Goal: Task Accomplishment & Management: Use online tool/utility

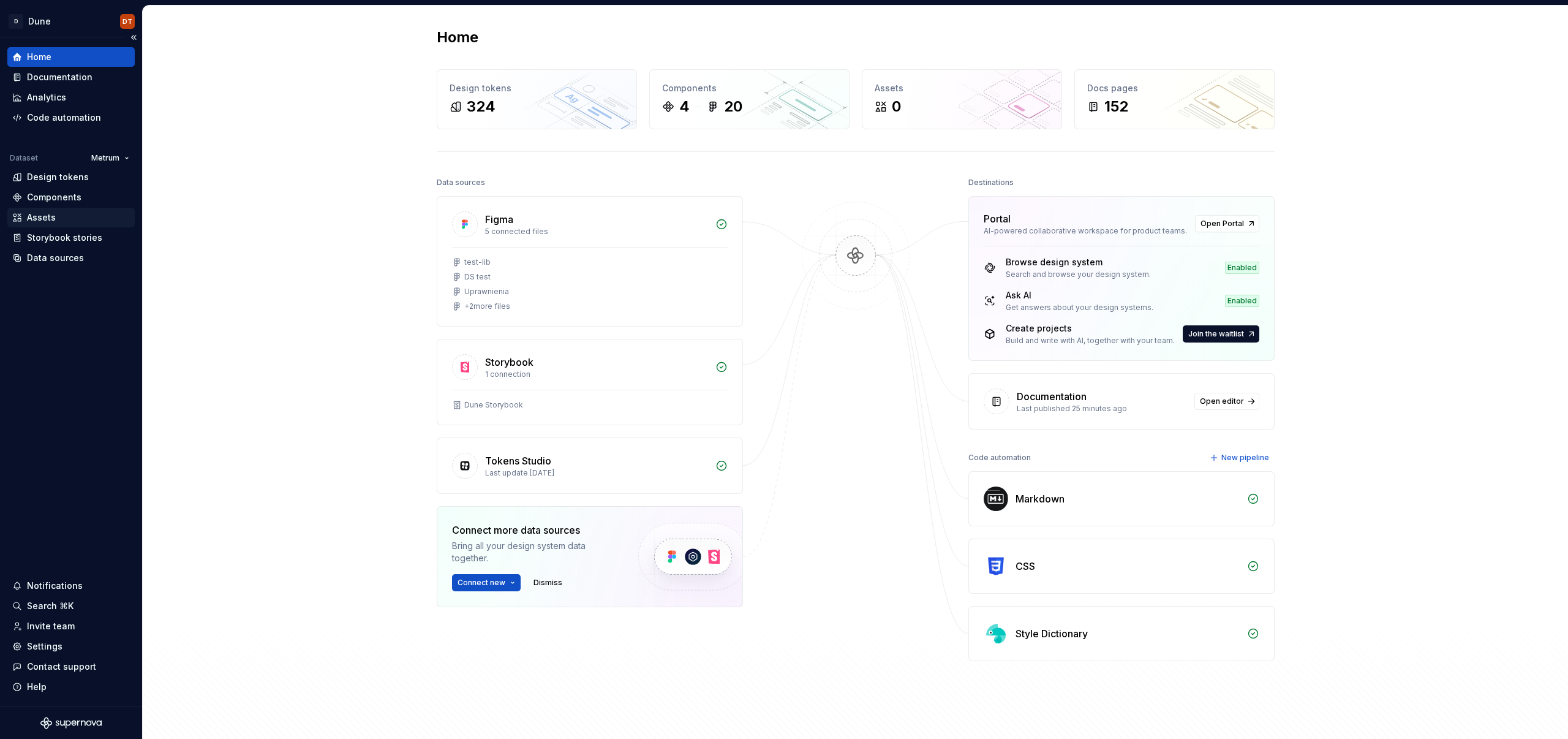
click at [36, 222] on div "Assets" at bounding box center [41, 217] width 29 height 12
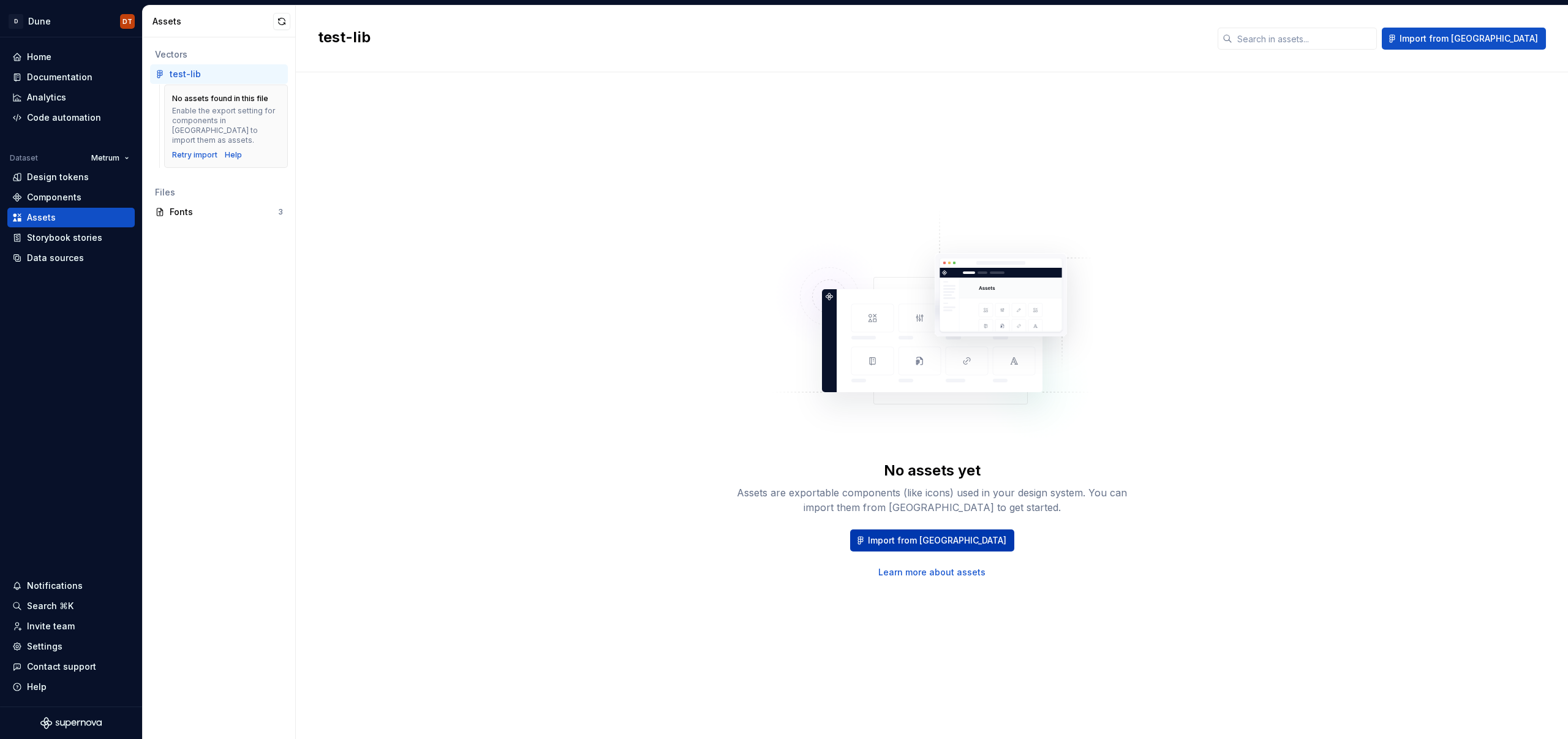
click at [937, 538] on span "Import from [GEOGRAPHIC_DATA]" at bounding box center [937, 540] width 138 height 12
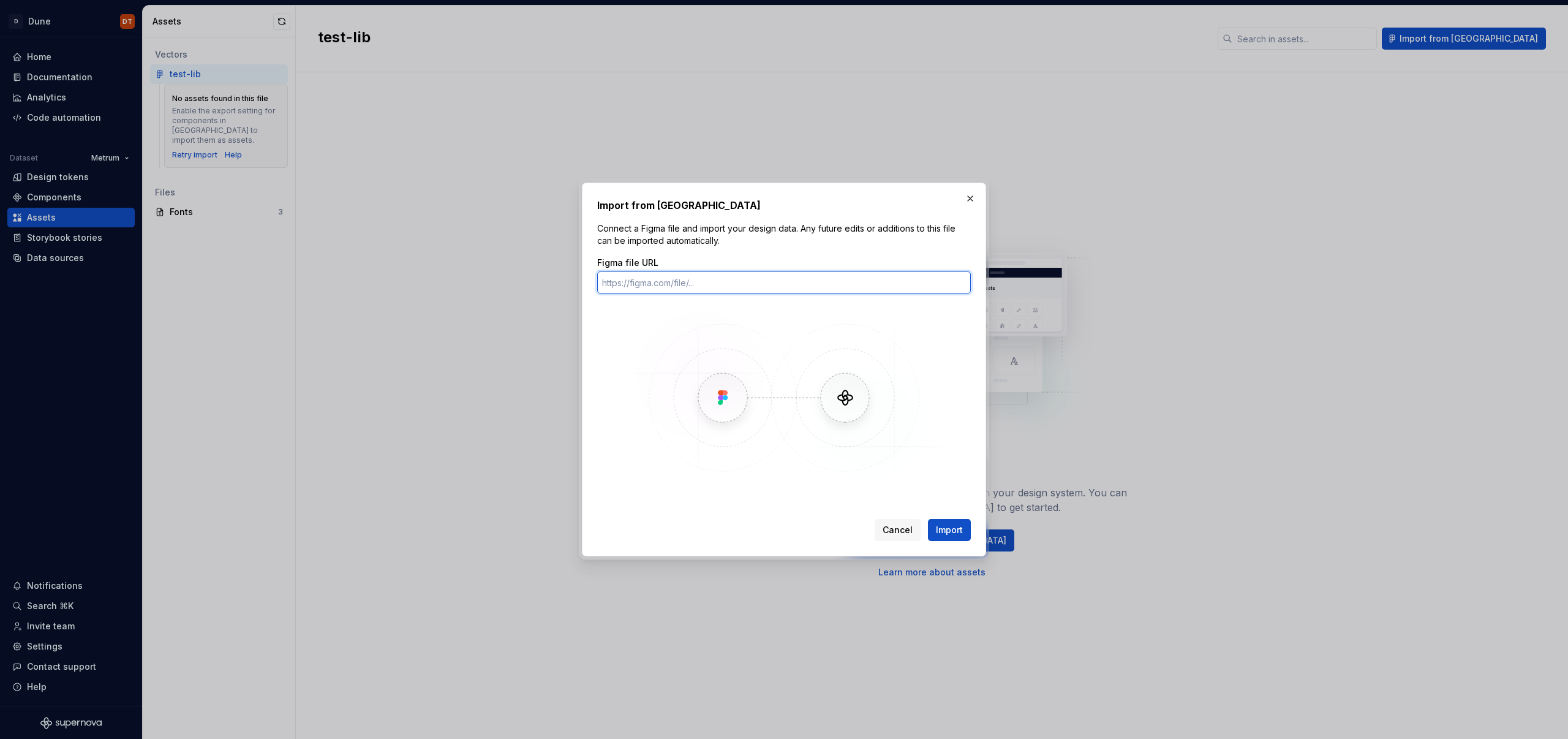
click at [745, 286] on input "Figma file URL" at bounding box center [784, 283] width 374 height 22
paste input "[URL][DOMAIN_NAME]"
click at [803, 287] on input "[URL][DOMAIN_NAME]" at bounding box center [784, 283] width 374 height 22
paste input "151-1092"
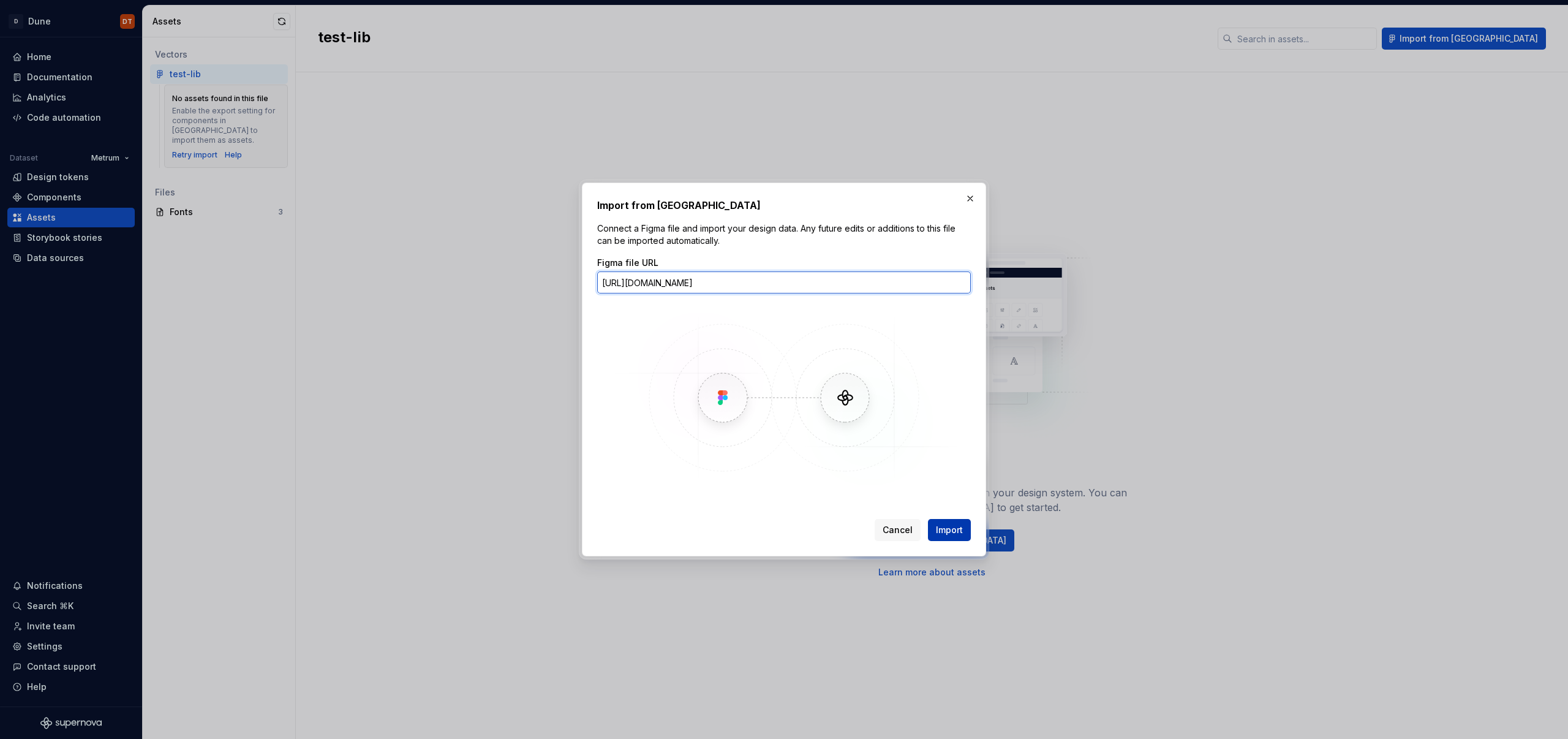
type input "[URL][DOMAIN_NAME]"
click at [952, 532] on span "Import" at bounding box center [949, 529] width 27 height 12
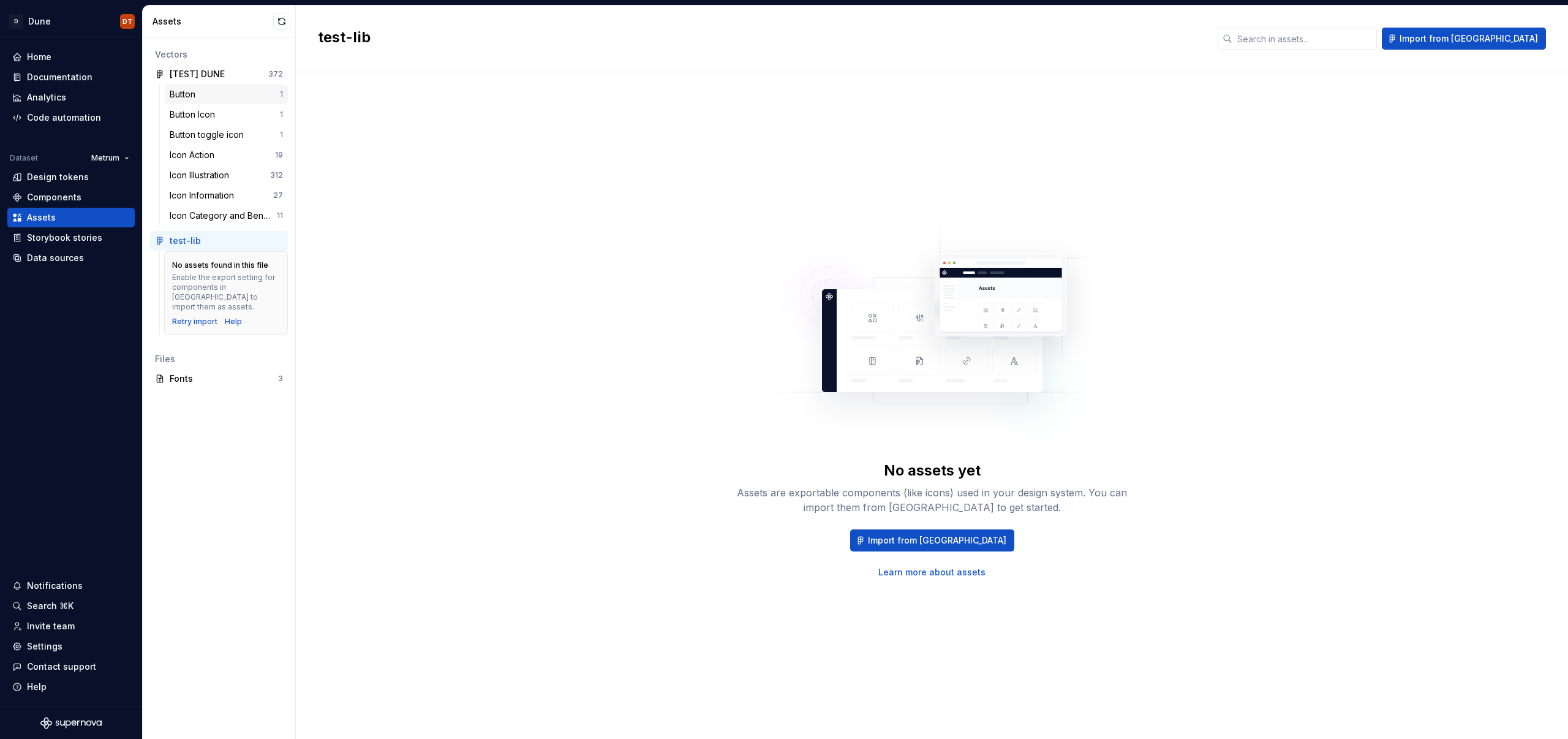
click at [197, 94] on div "Button" at bounding box center [185, 94] width 31 height 12
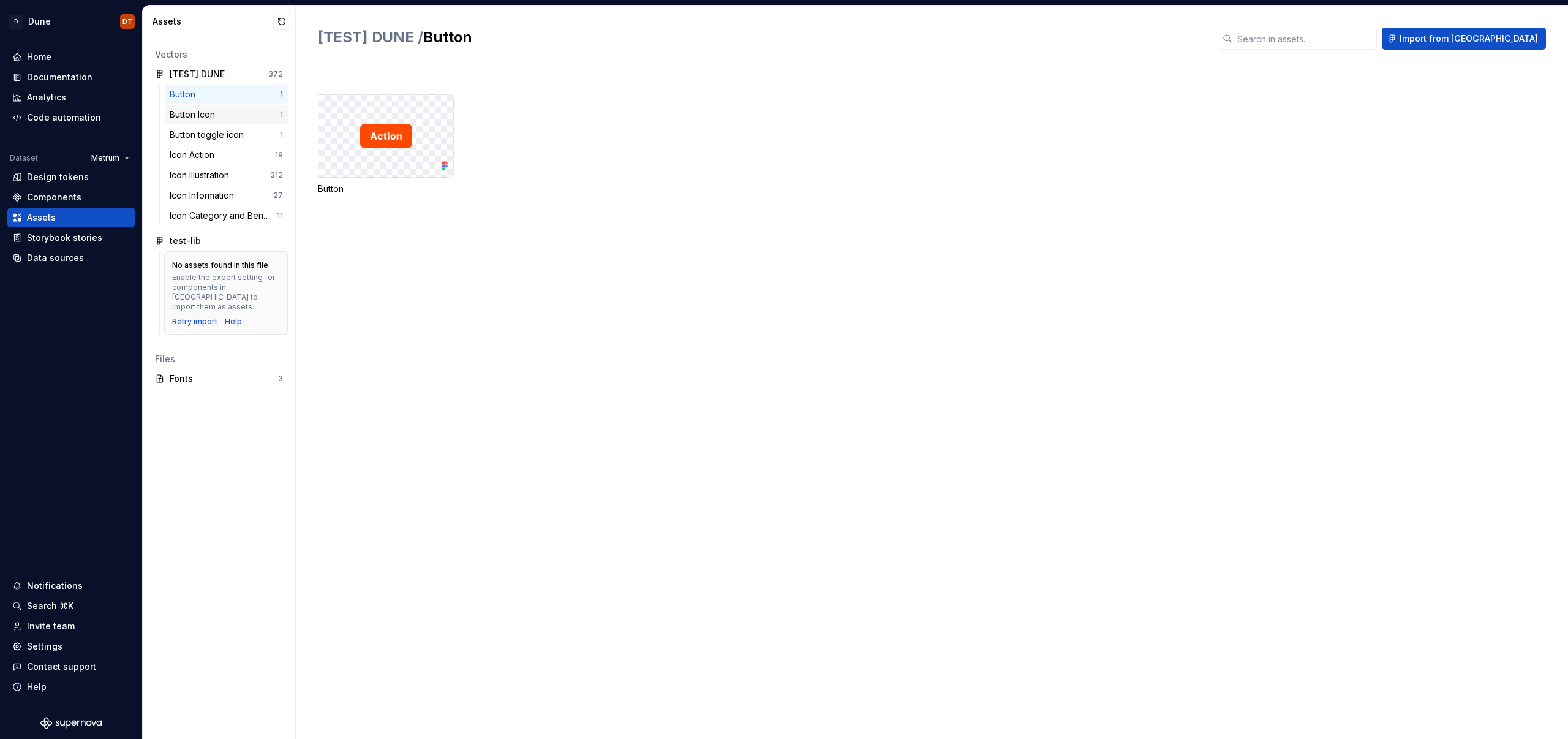
click at [196, 112] on div "Button Icon" at bounding box center [195, 114] width 51 height 12
click at [196, 132] on div "Button toggle icon" at bounding box center [209, 134] width 79 height 12
click at [208, 157] on div "Icon Action" at bounding box center [195, 155] width 50 height 12
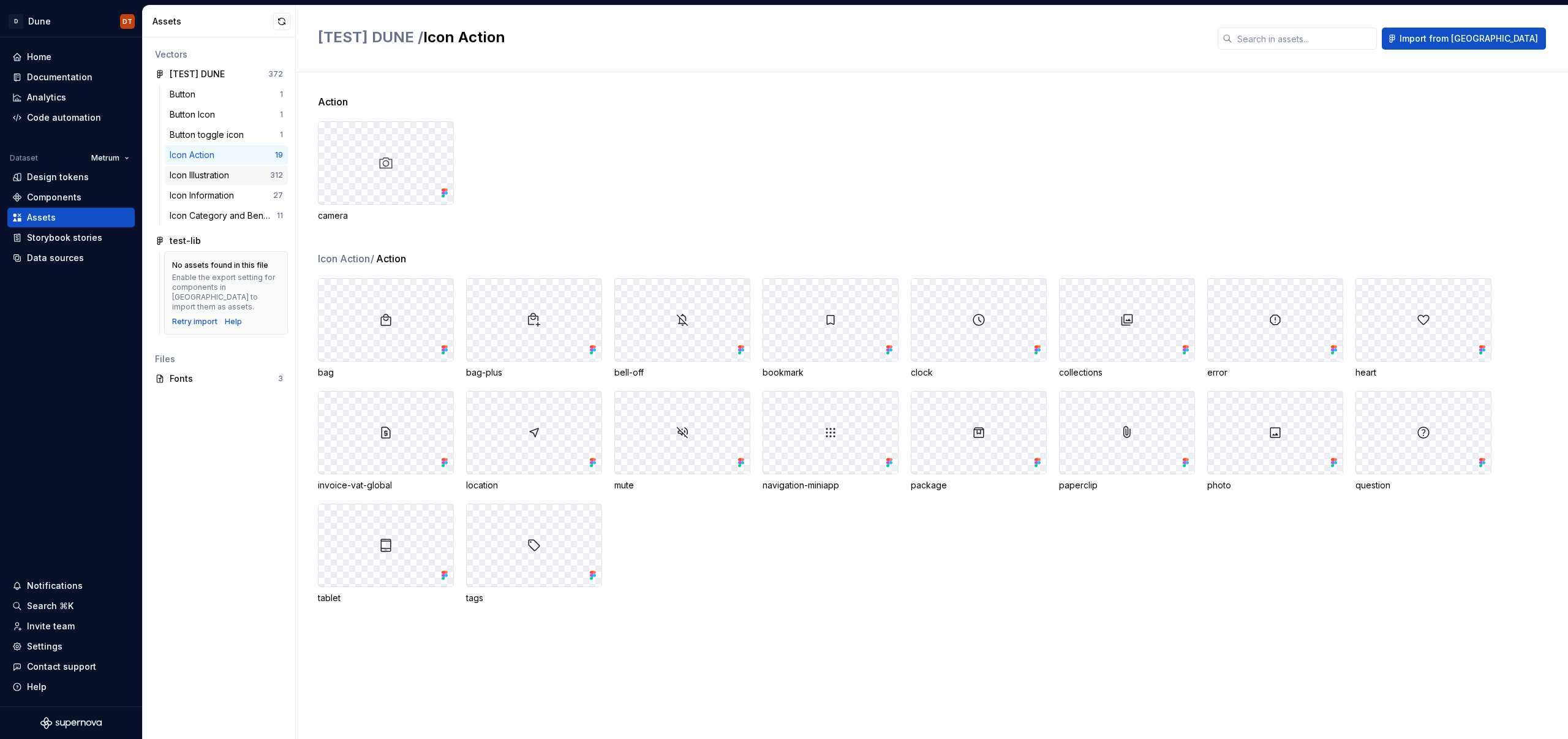
click at [213, 179] on div "Icon Illustration" at bounding box center [202, 175] width 65 height 12
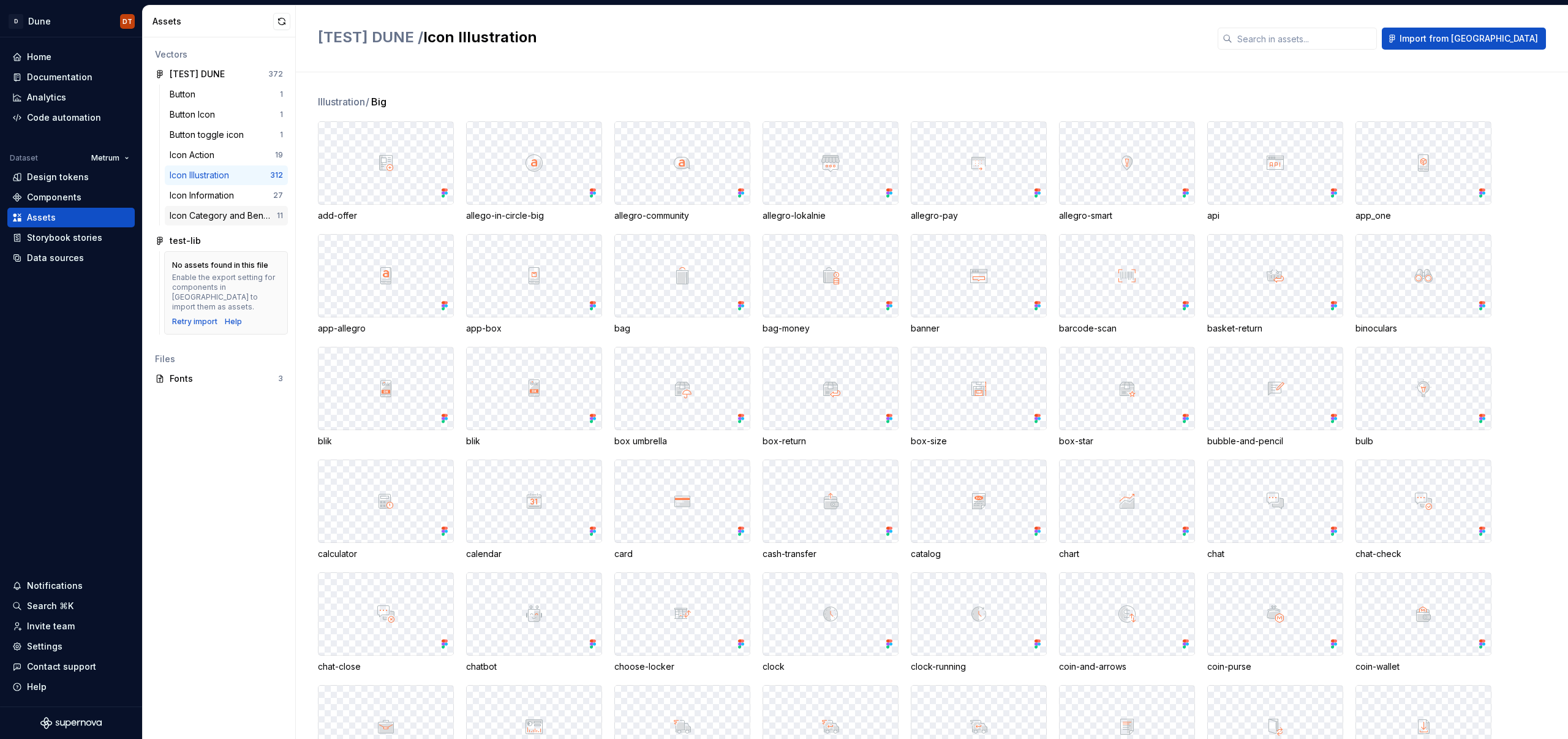
click at [219, 214] on div "Icon Category and Benefits" at bounding box center [223, 215] width 107 height 12
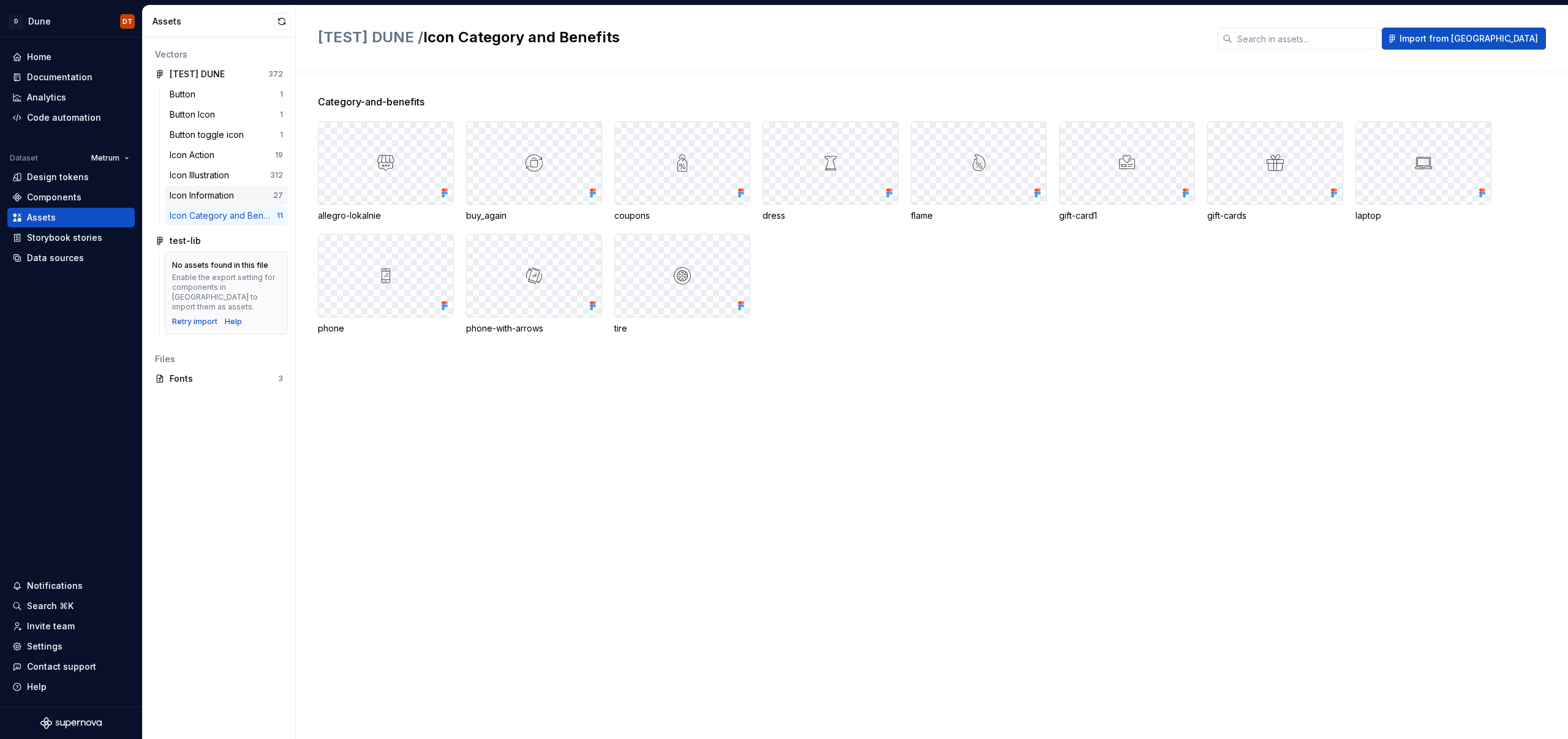
click at [208, 194] on div "Icon Information" at bounding box center [205, 195] width 70 height 12
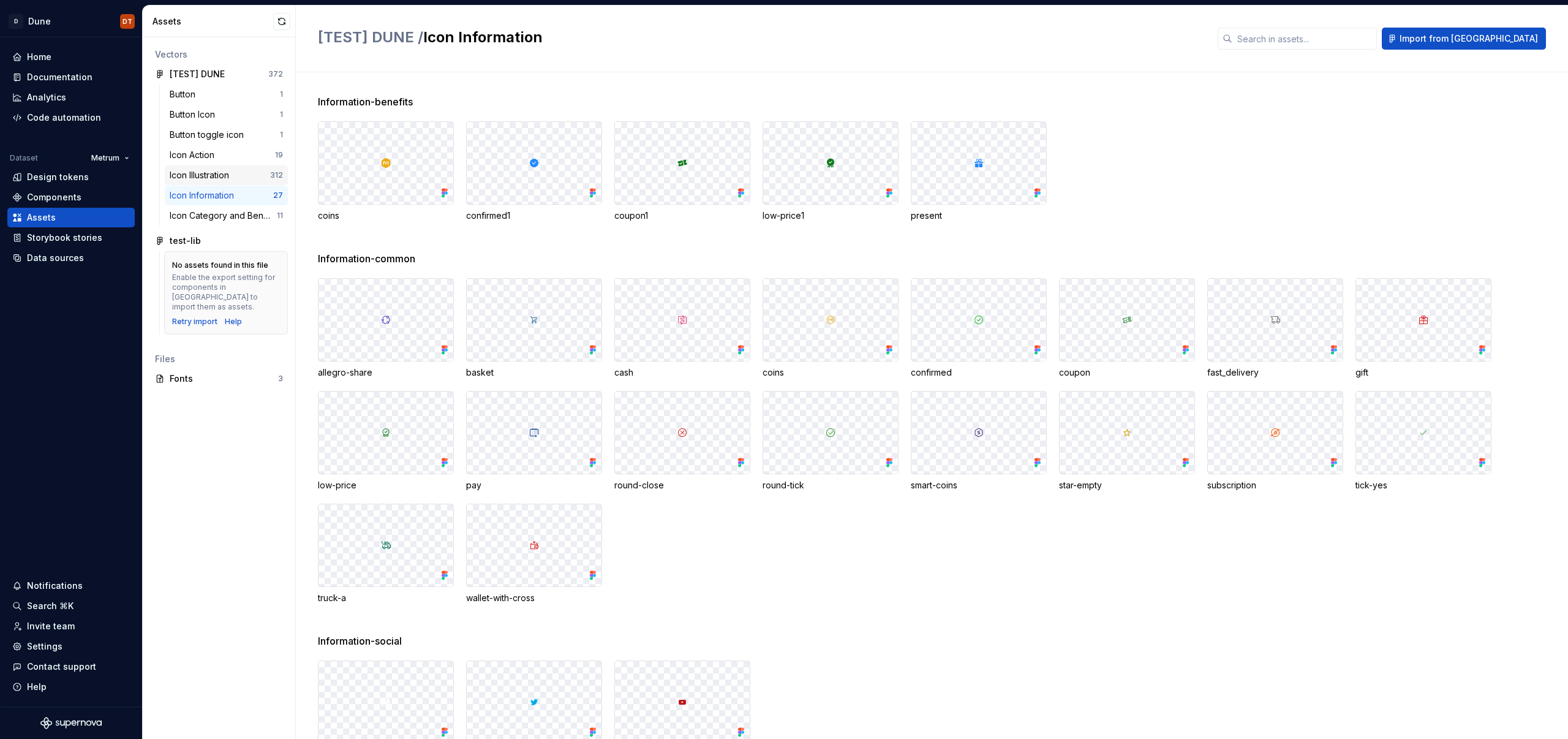
click at [209, 175] on div "Icon Illustration" at bounding box center [202, 175] width 65 height 12
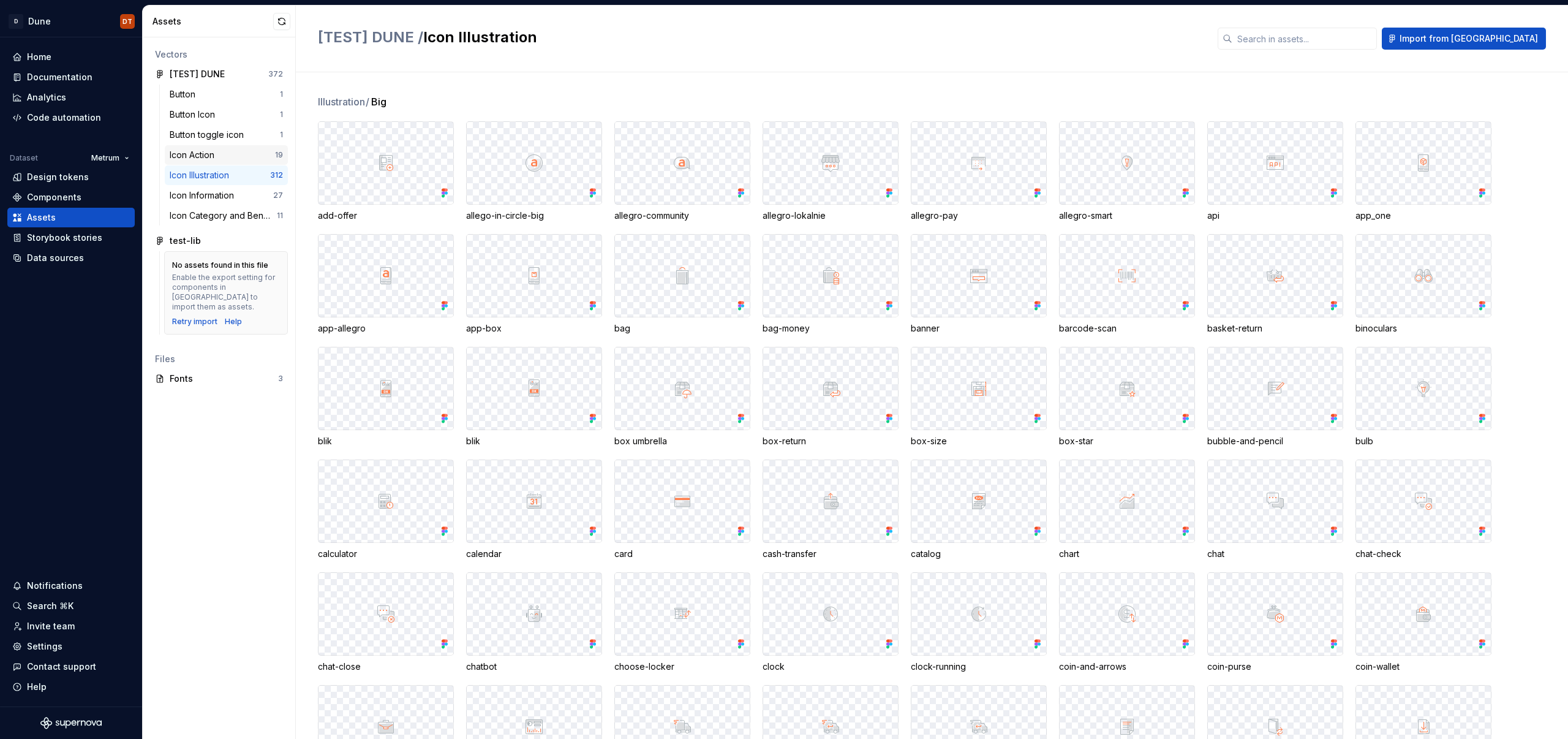
click at [203, 154] on div "Icon Action" at bounding box center [195, 155] width 50 height 12
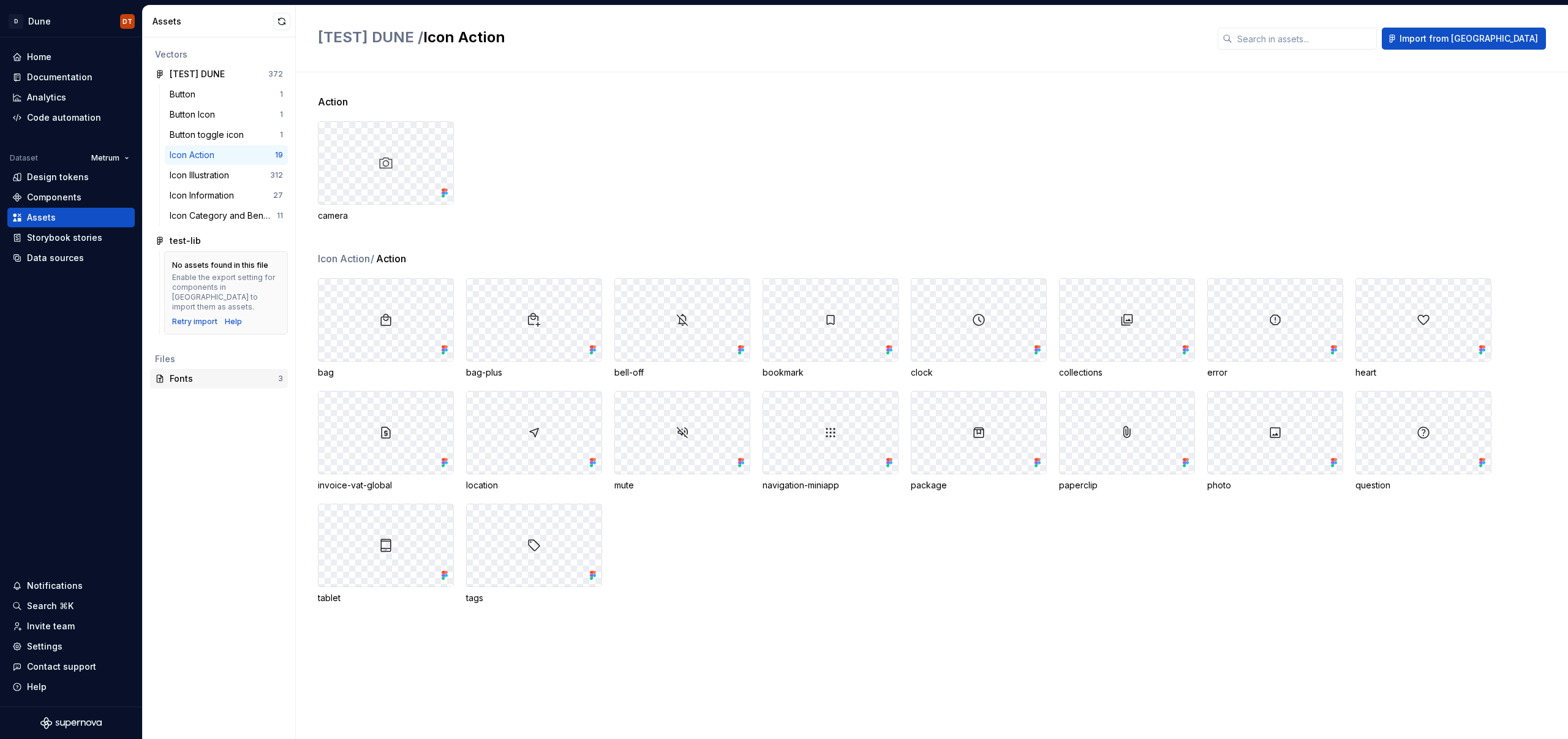
click at [184, 373] on div "Fonts" at bounding box center [224, 379] width 109 height 12
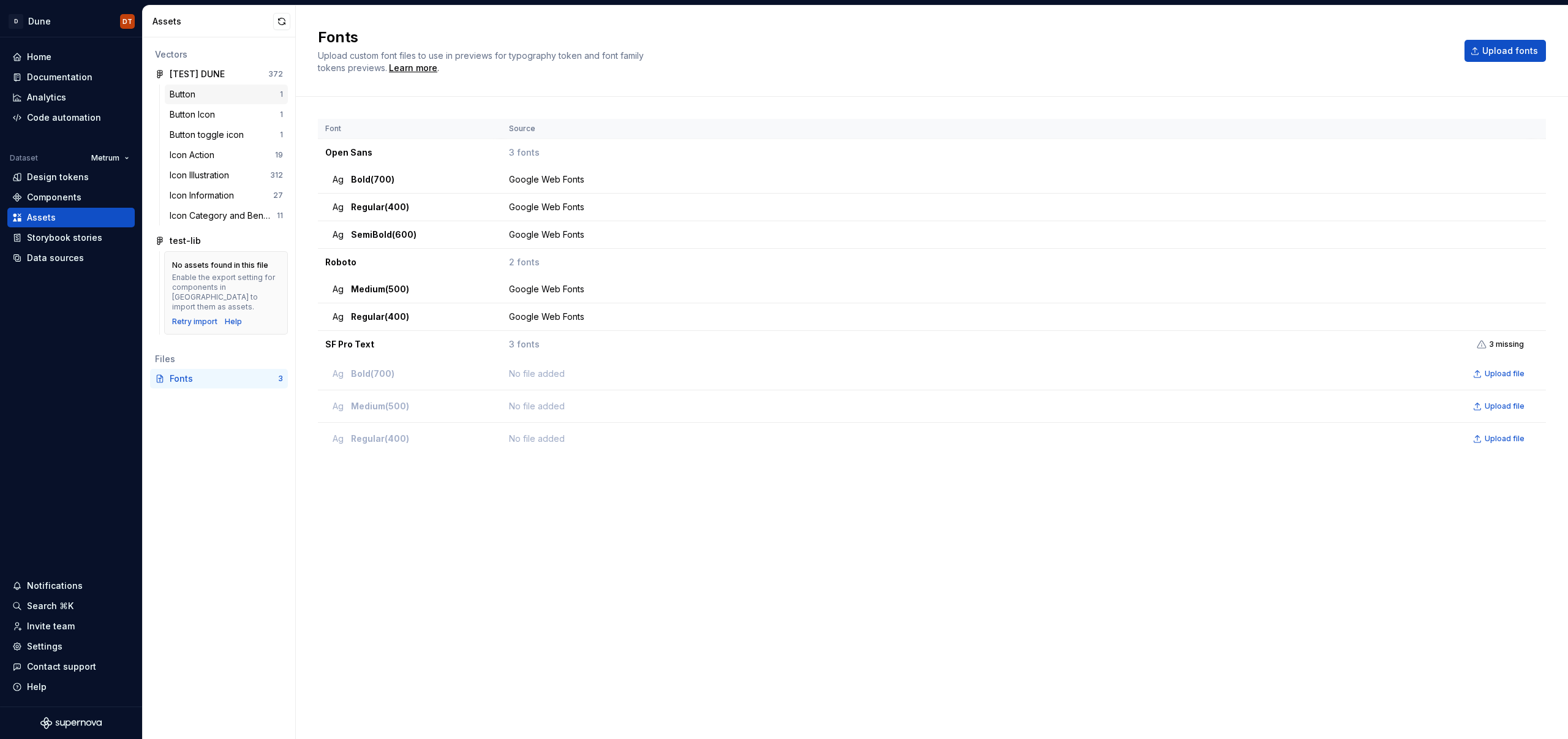
click at [202, 100] on div "Button" at bounding box center [224, 94] width 110 height 12
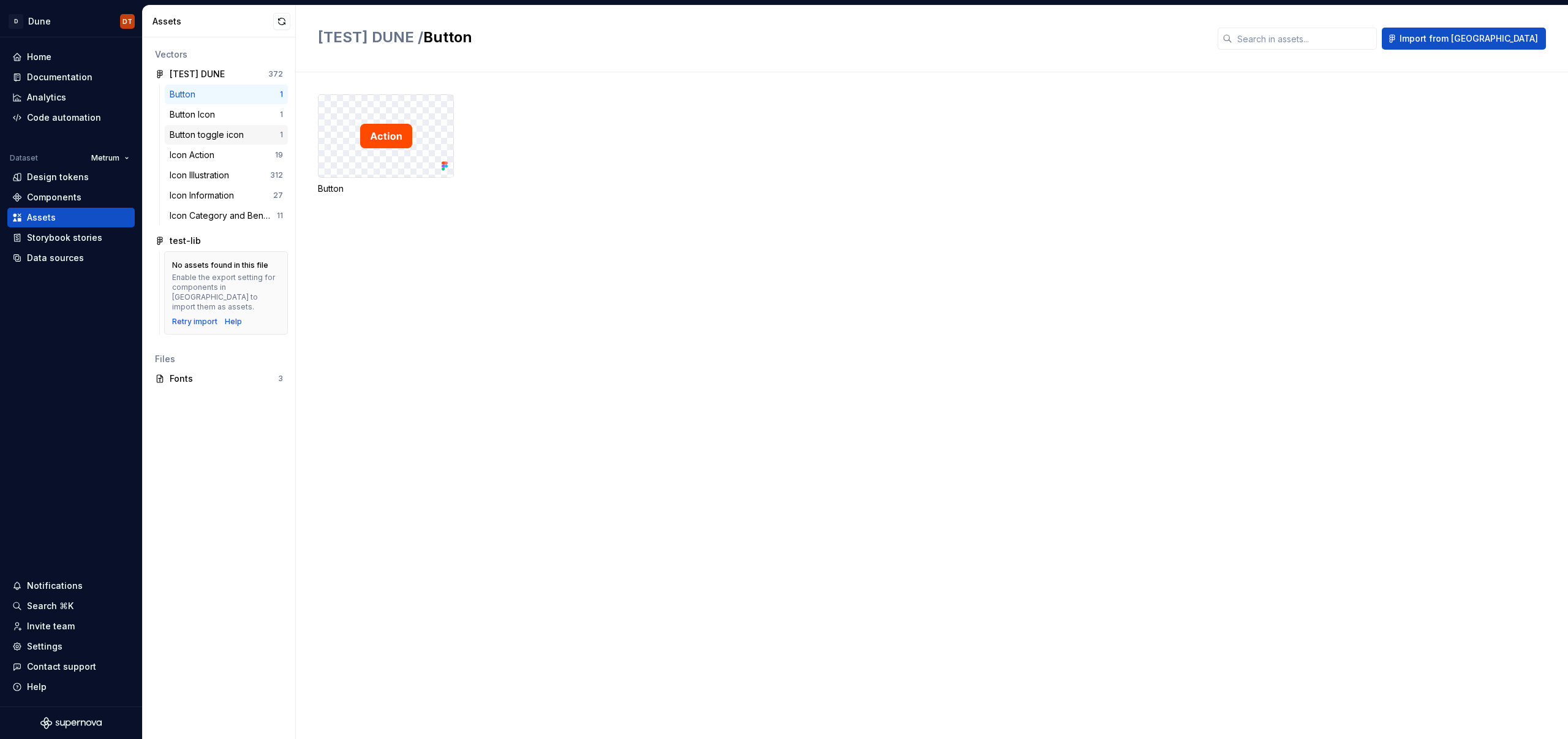
click at [207, 134] on div "Button toggle icon" at bounding box center [209, 134] width 79 height 12
click at [198, 113] on div "Button Icon" at bounding box center [195, 114] width 51 height 12
click at [200, 134] on div "Button toggle icon" at bounding box center [209, 134] width 79 height 12
click at [195, 107] on div "Button Icon 1" at bounding box center [226, 114] width 123 height 20
click at [192, 114] on div "Button Icon" at bounding box center [195, 114] width 51 height 12
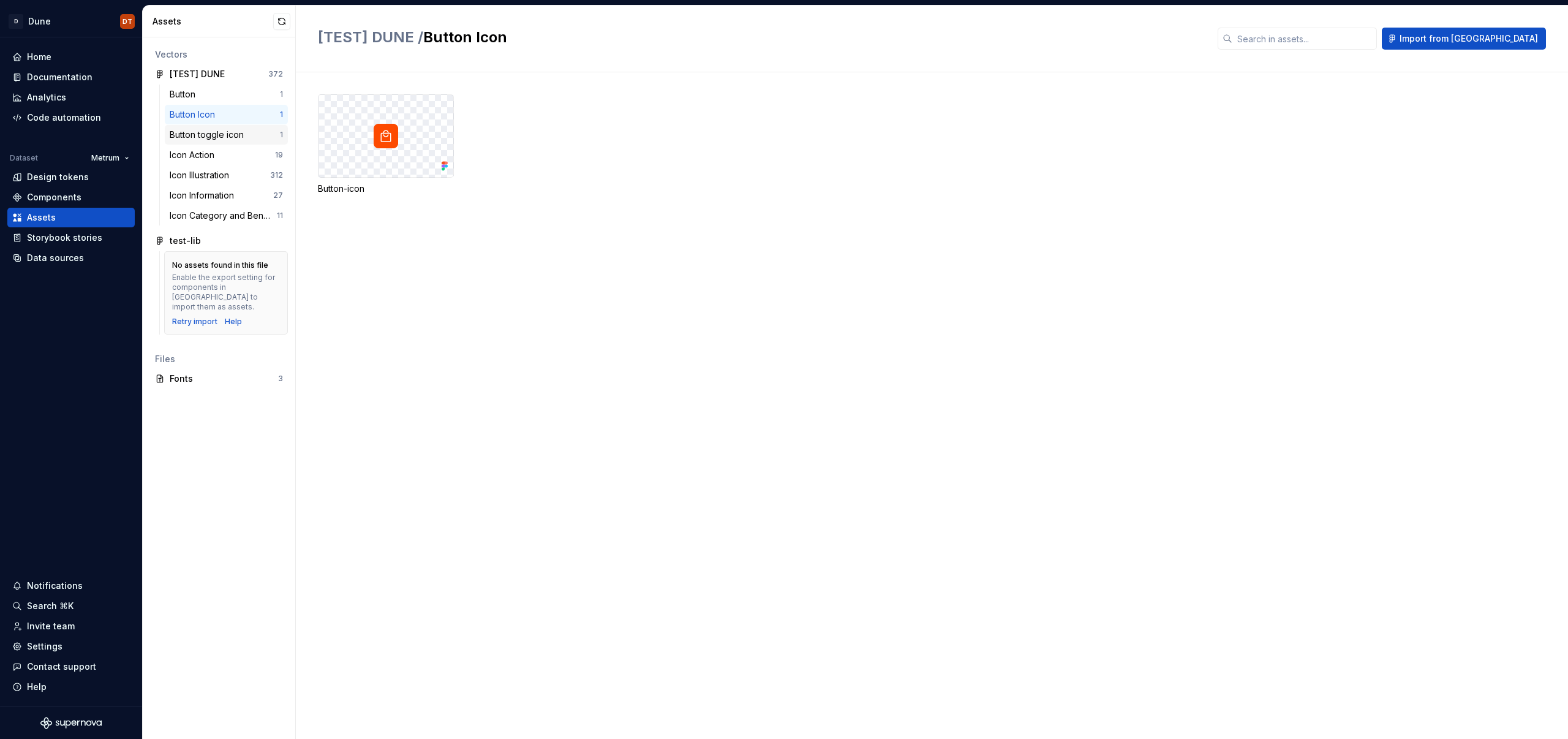
click at [195, 130] on div "Button toggle icon" at bounding box center [209, 134] width 79 height 12
click at [193, 111] on div "Button Icon" at bounding box center [195, 114] width 51 height 12
click at [185, 92] on div "Button" at bounding box center [185, 94] width 31 height 12
click at [215, 128] on div "Button toggle icon" at bounding box center [209, 134] width 79 height 12
click at [207, 110] on div "Button Icon" at bounding box center [195, 114] width 51 height 12
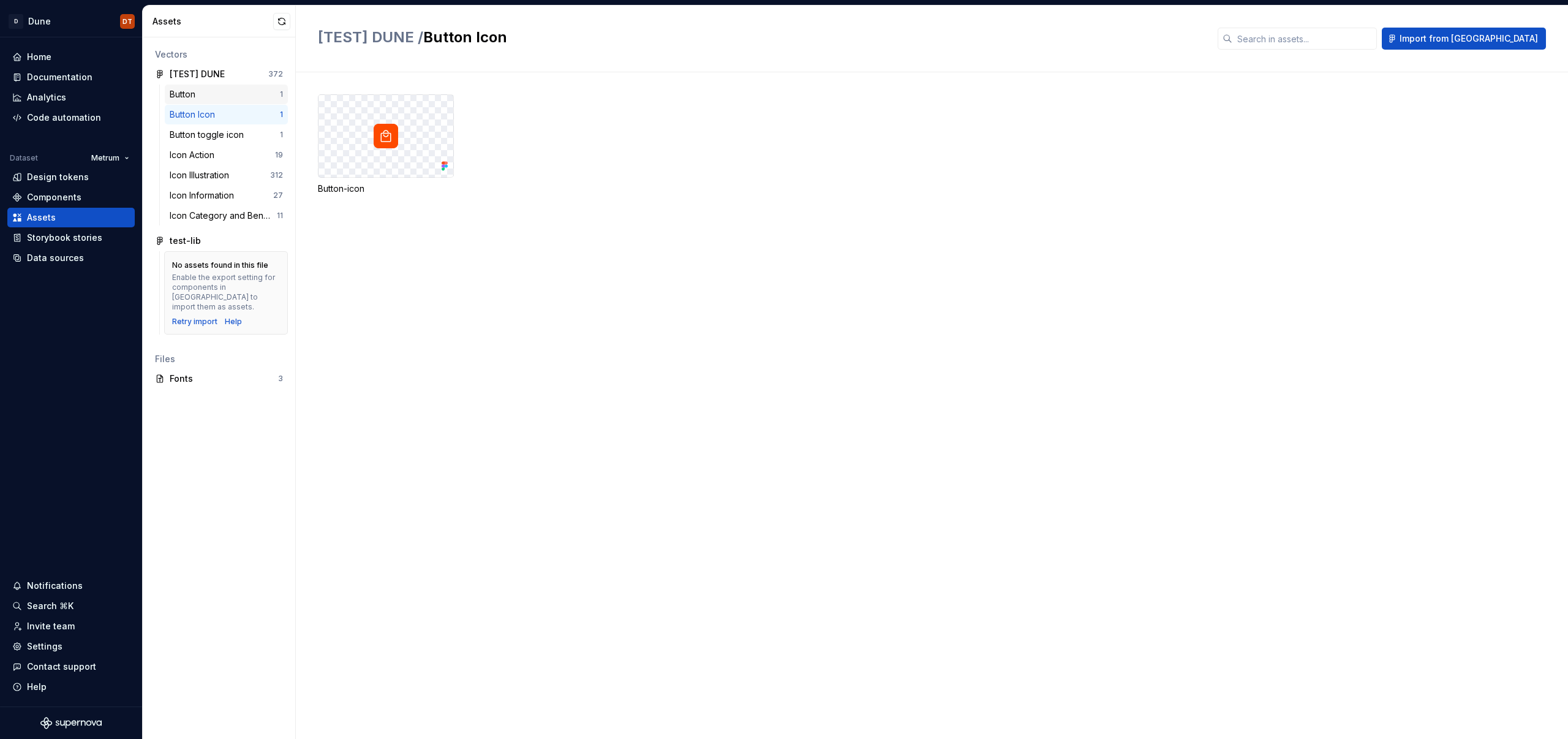
click at [200, 94] on div "Button" at bounding box center [185, 94] width 31 height 12
click at [55, 76] on div "Documentation" at bounding box center [60, 77] width 65 height 12
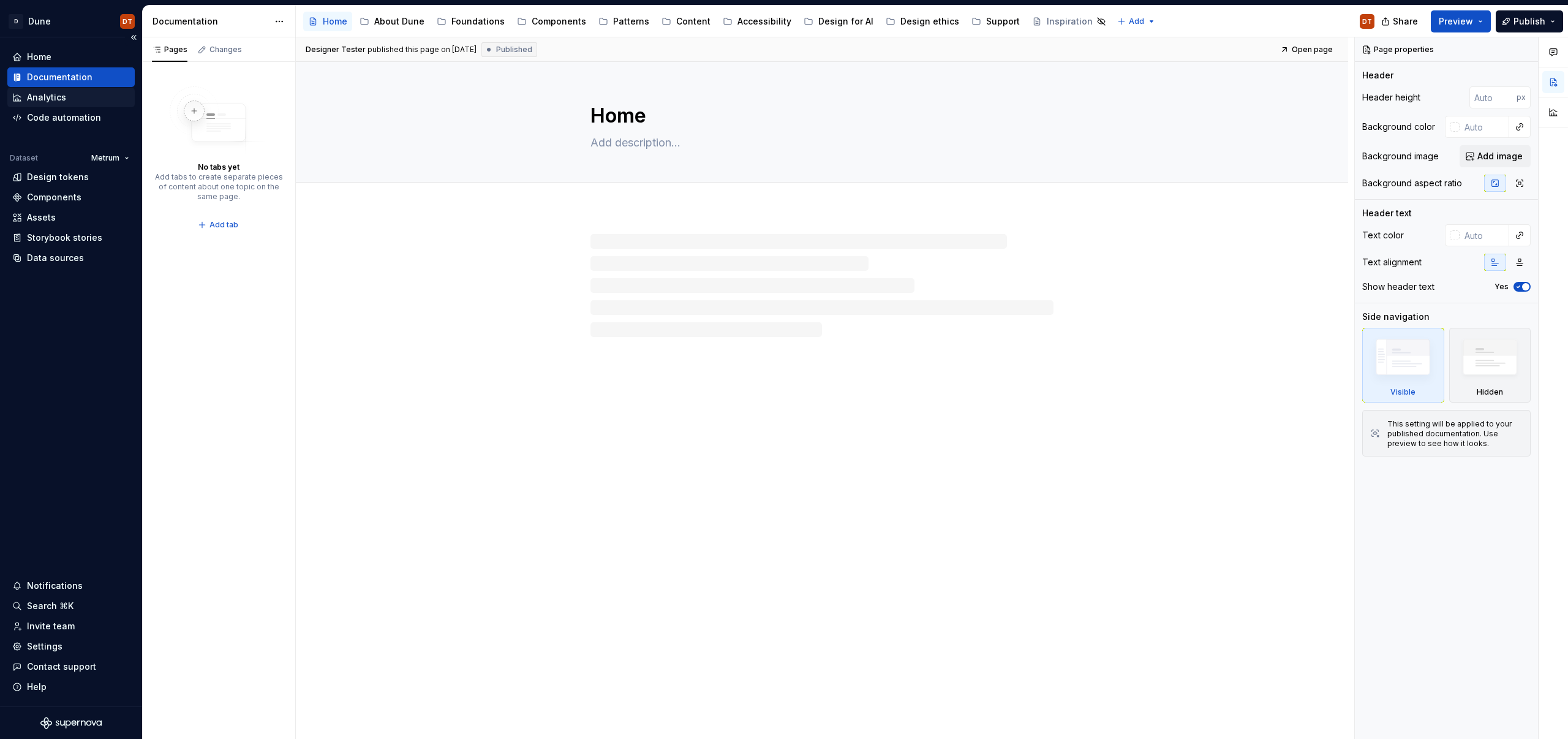
type textarea "*"
click at [51, 211] on div "Assets" at bounding box center [41, 217] width 29 height 12
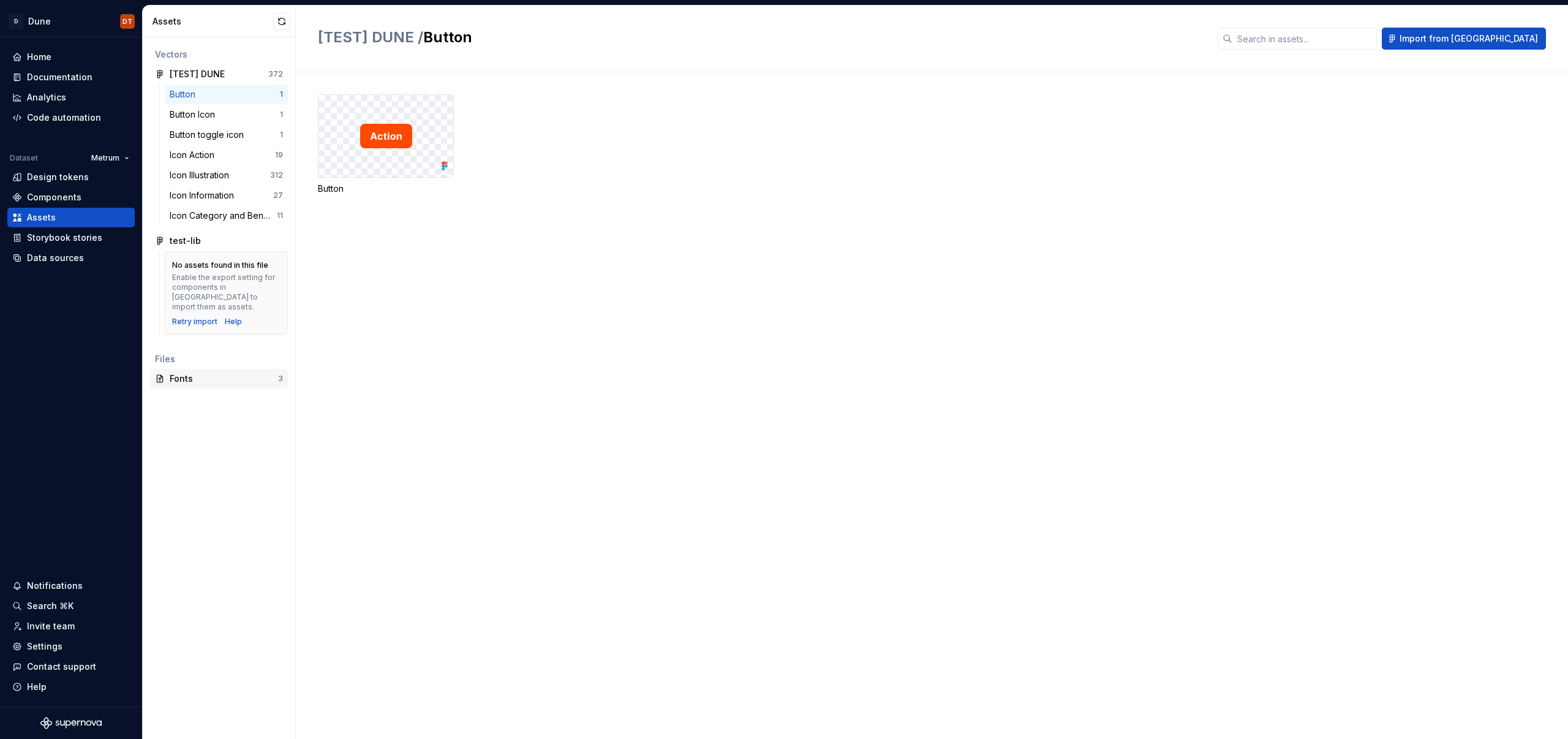
click at [190, 373] on div "Fonts" at bounding box center [224, 379] width 109 height 12
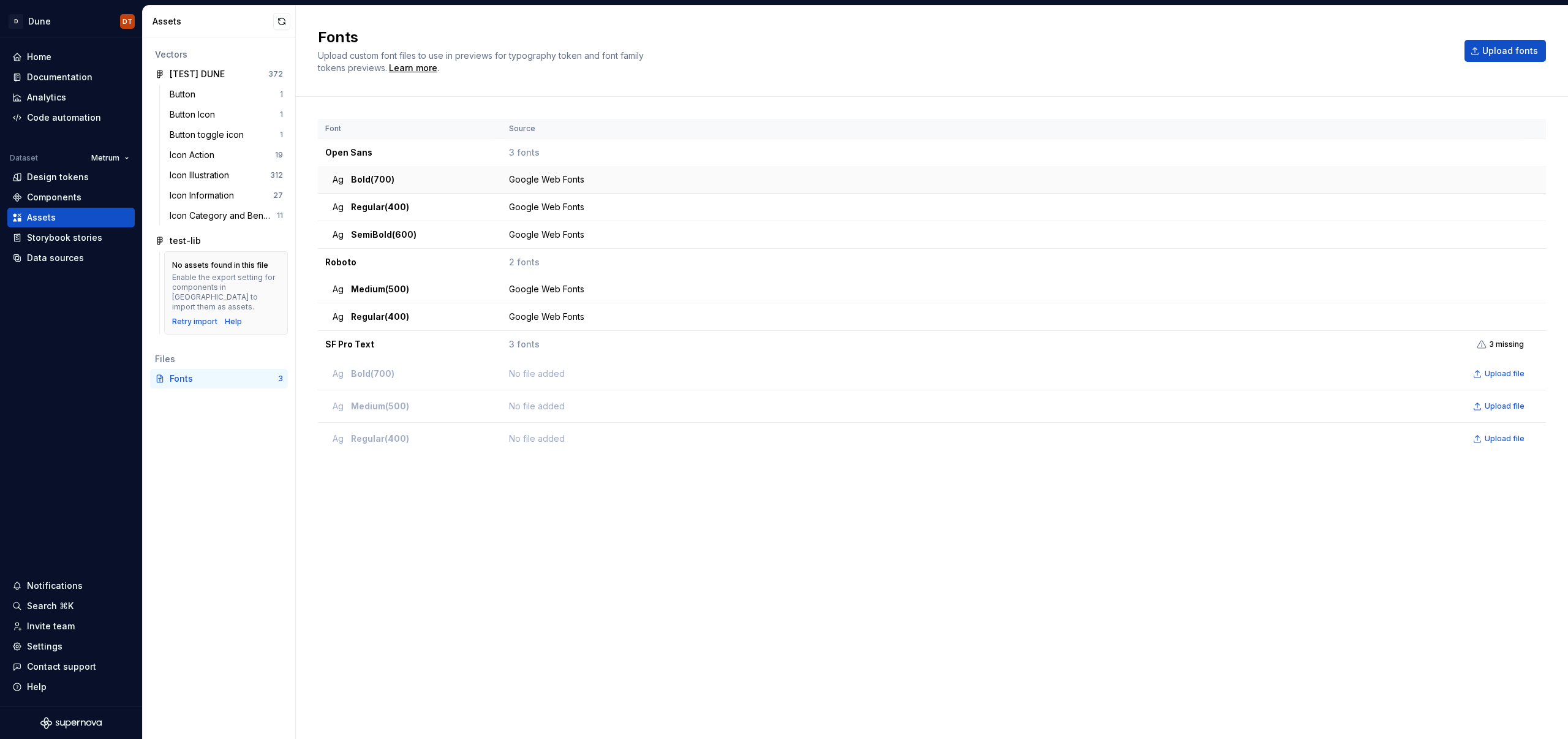
click at [367, 176] on span "Bold (700)" at bounding box center [373, 179] width 44 height 12
click at [406, 177] on div "Ag Bold (700)" at bounding box center [413, 179] width 162 height 12
click at [657, 188] on td "Google Web Fonts" at bounding box center [1016, 179] width 1030 height 27
click at [642, 210] on div "Google Web Fonts" at bounding box center [1019, 207] width 1021 height 12
click at [645, 229] on div "Google Web Fonts" at bounding box center [1019, 234] width 1021 height 12
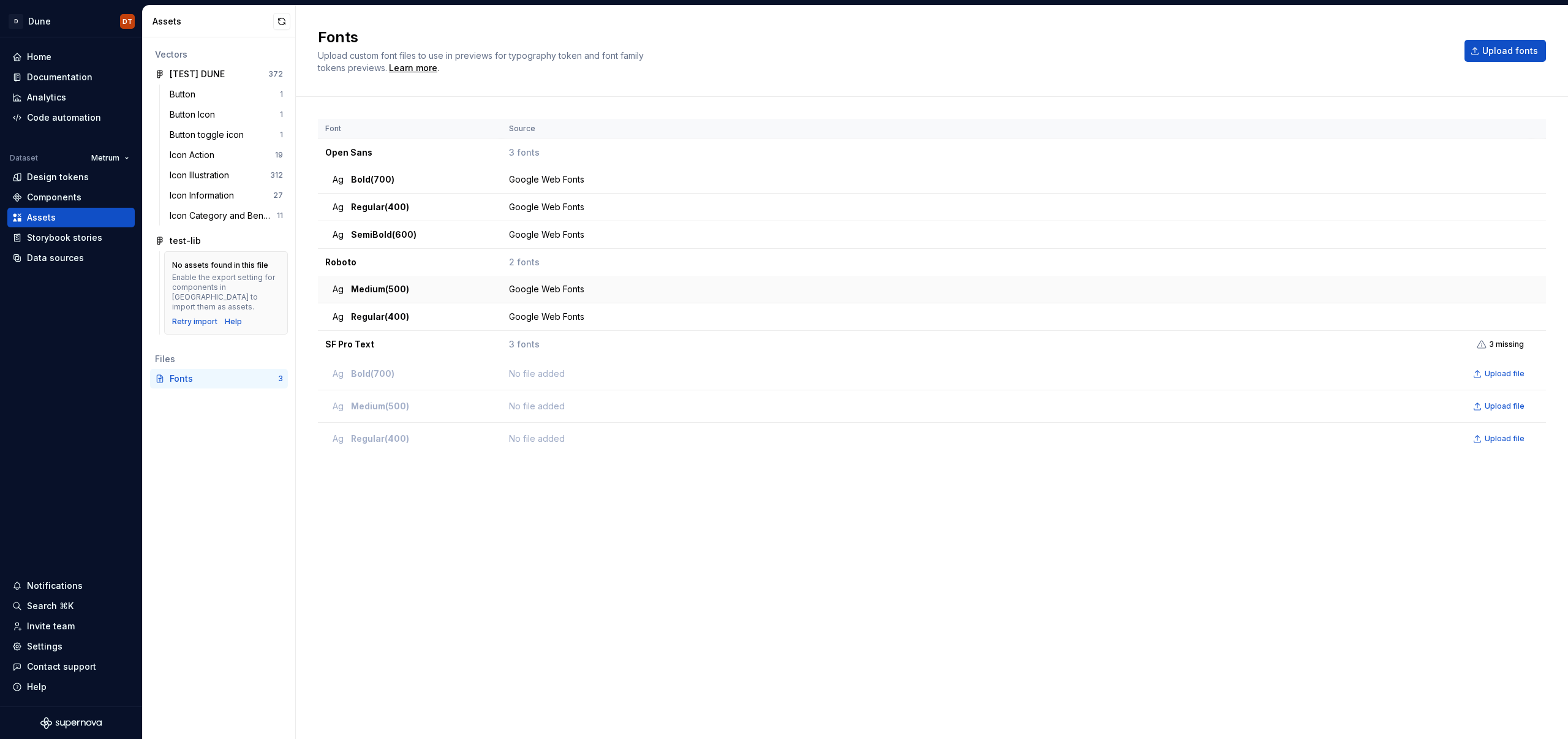
click at [638, 300] on td "Google Web Fonts" at bounding box center [1016, 289] width 1030 height 27
click at [632, 335] on td "3 fonts 3 missing" at bounding box center [1016, 344] width 1030 height 27
click at [419, 234] on div "Ag SemiBold (600)" at bounding box center [413, 234] width 162 height 12
click at [421, 205] on div "Ag Regular (400)" at bounding box center [413, 207] width 162 height 12
click at [598, 180] on div "Google Web Fonts" at bounding box center [1019, 179] width 1021 height 12
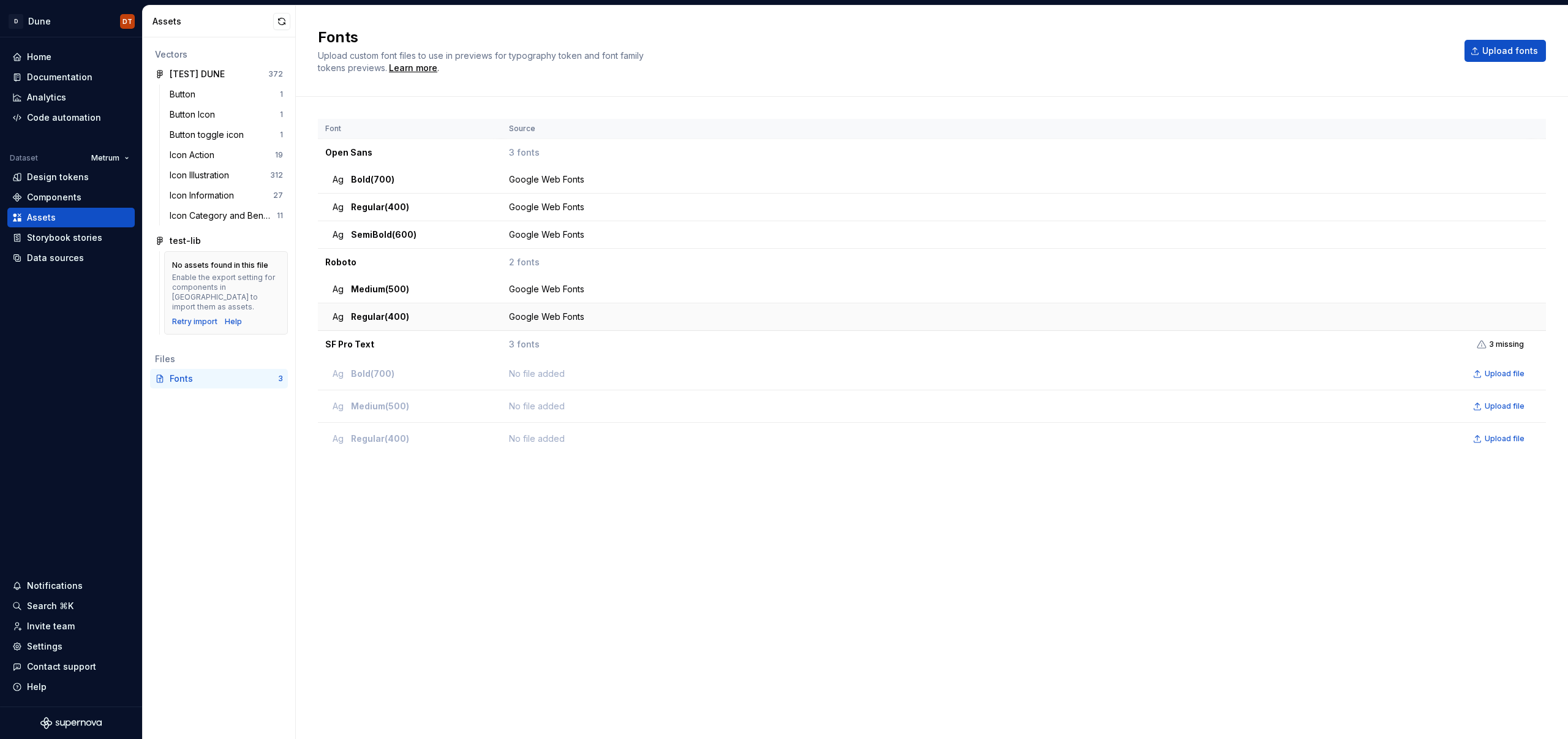
click at [643, 314] on div "Google Web Fonts" at bounding box center [1019, 316] width 1021 height 12
click at [641, 297] on td "Google Web Fonts" at bounding box center [1016, 289] width 1030 height 27
click at [622, 229] on div "Google Web Fonts" at bounding box center [1019, 234] width 1021 height 12
click at [615, 207] on div "Google Web Fonts" at bounding box center [1019, 207] width 1021 height 12
click at [1503, 375] on span "Upload file" at bounding box center [1504, 374] width 40 height 10
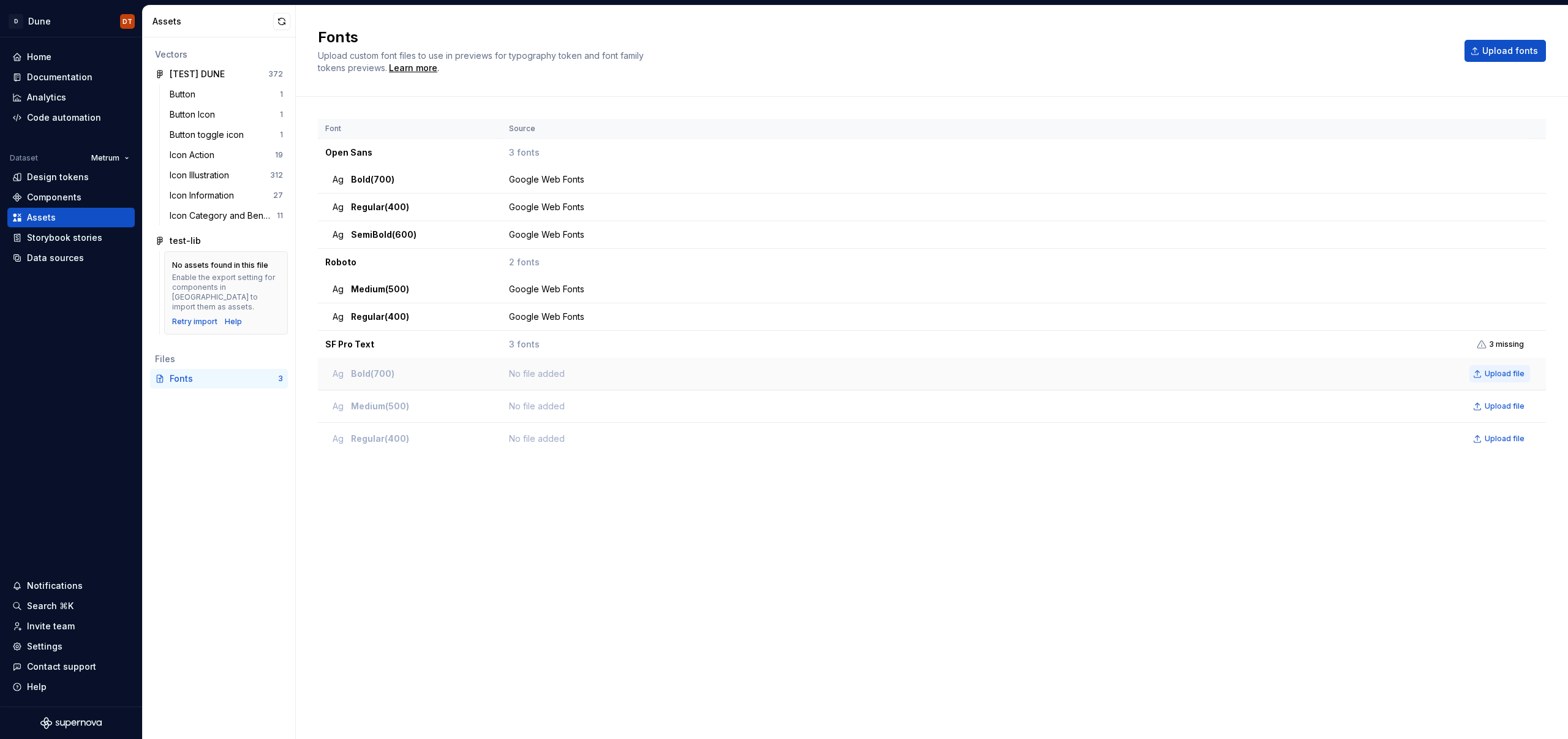
click at [1517, 376] on span "Upload file" at bounding box center [1504, 374] width 40 height 10
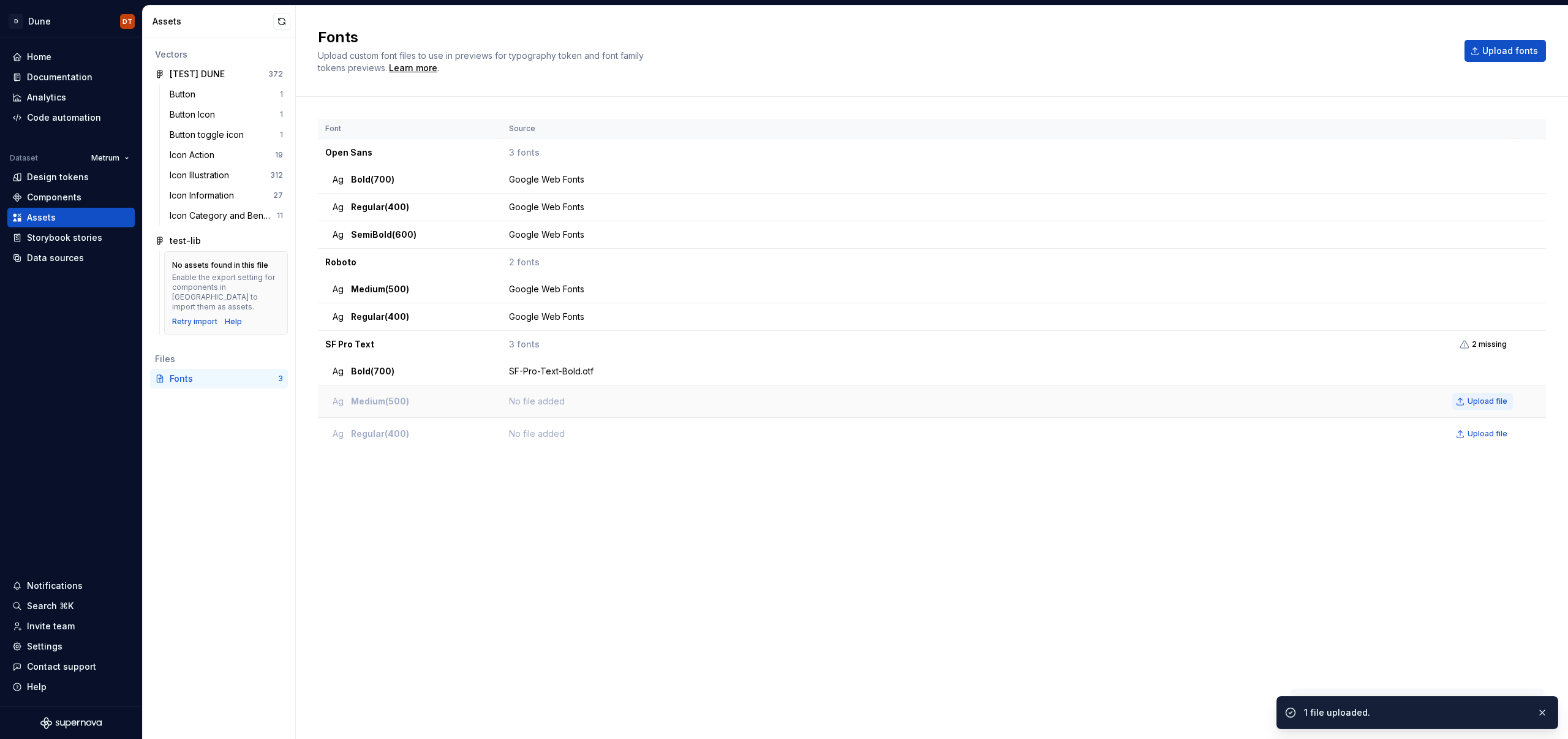
click at [1490, 400] on span "Upload file" at bounding box center [1488, 401] width 40 height 10
click at [1473, 432] on span "Upload file" at bounding box center [1488, 429] width 40 height 10
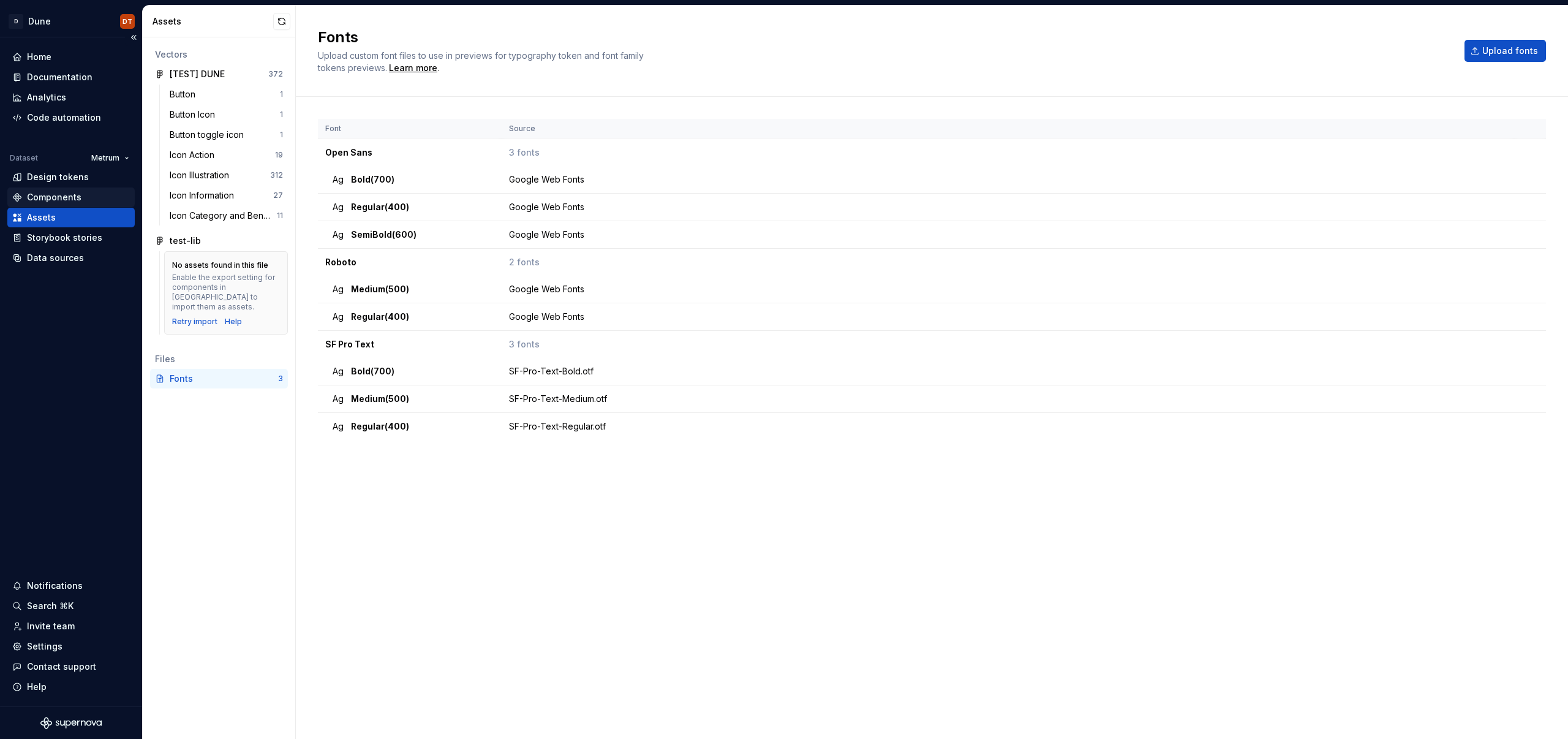
click at [70, 194] on div "Components" at bounding box center [55, 197] width 55 height 12
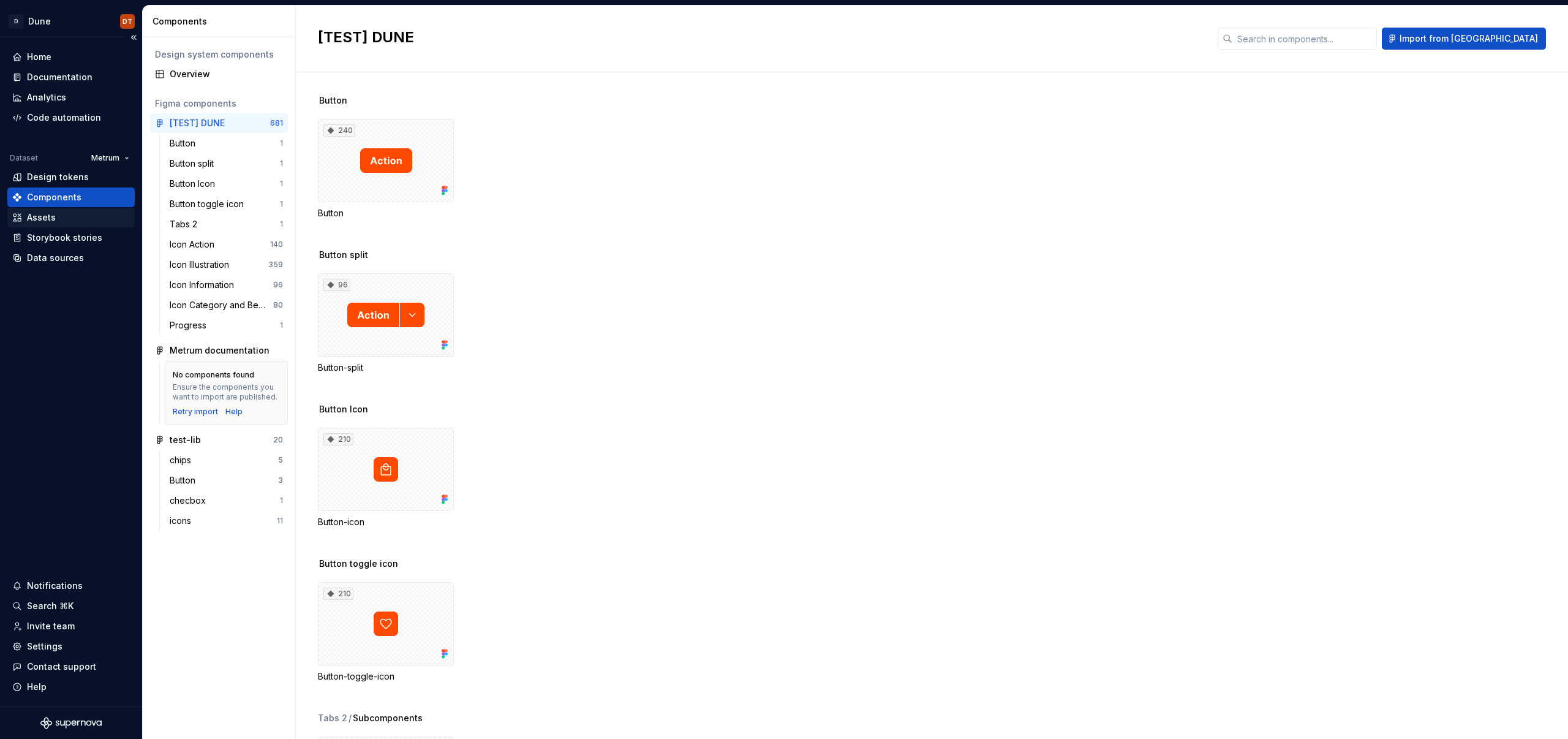
click at [53, 218] on div "Assets" at bounding box center [41, 217] width 29 height 12
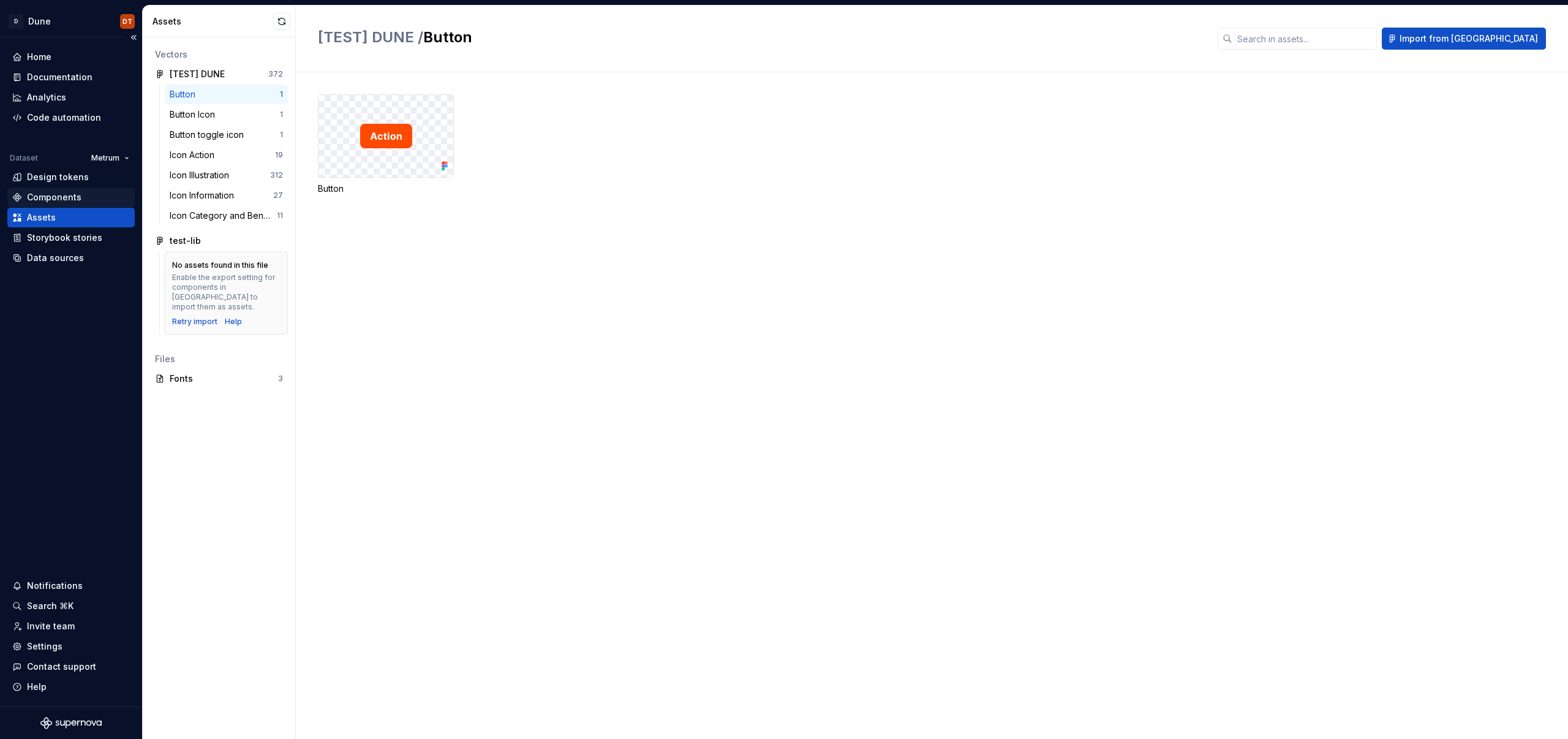
click at [65, 197] on div "Components" at bounding box center [55, 197] width 55 height 12
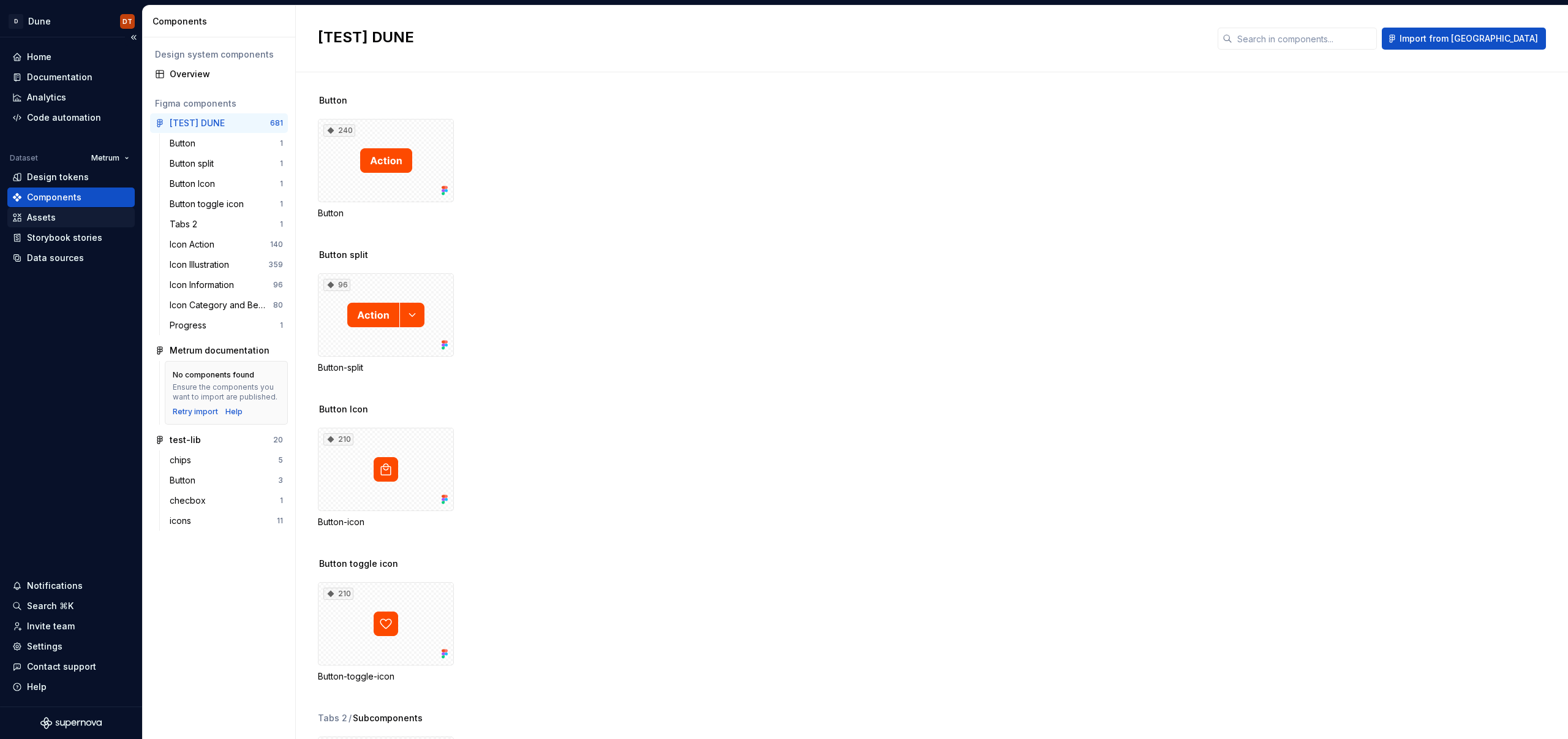
click at [40, 220] on div "Assets" at bounding box center [41, 217] width 29 height 12
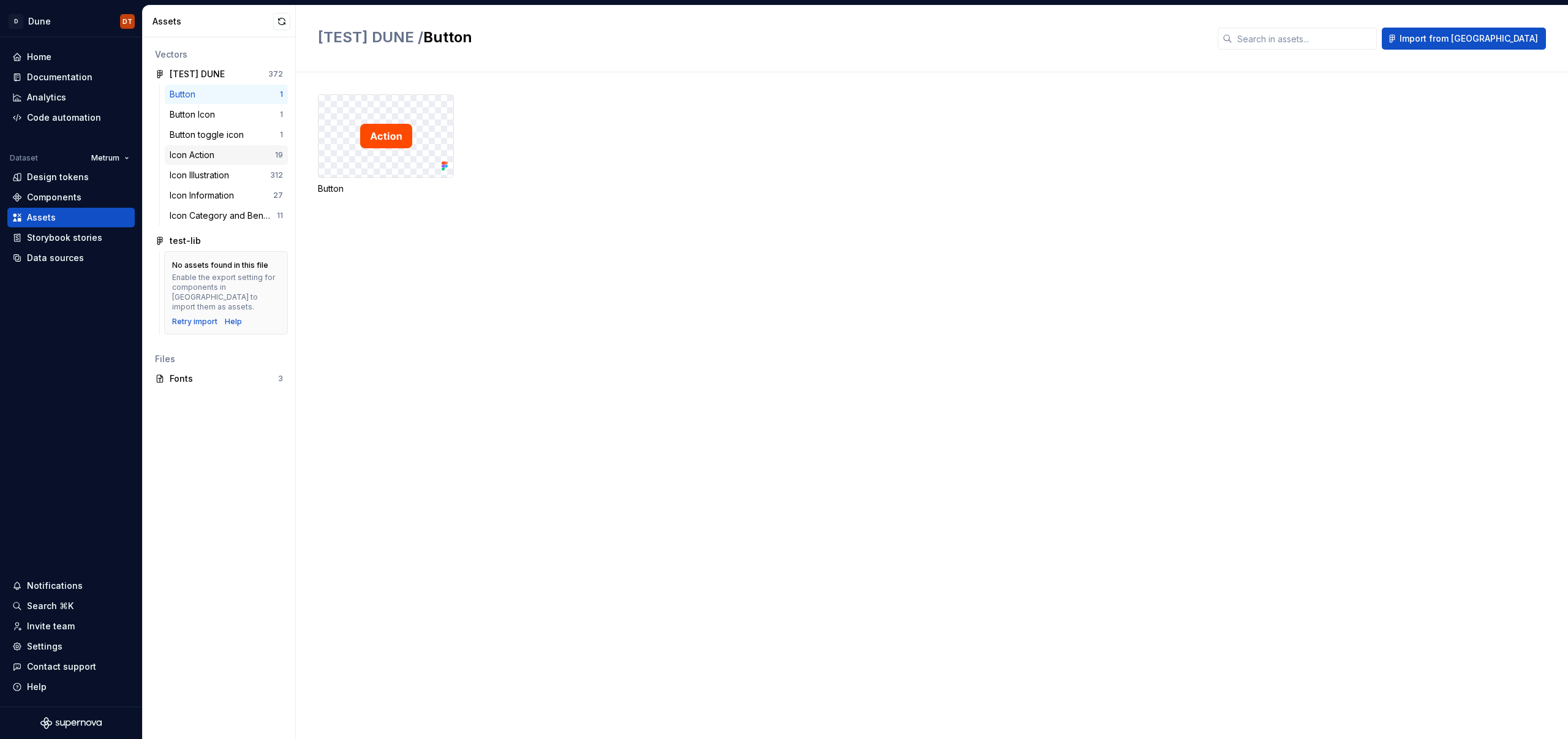
click at [208, 149] on div "Icon Action" at bounding box center [195, 155] width 50 height 12
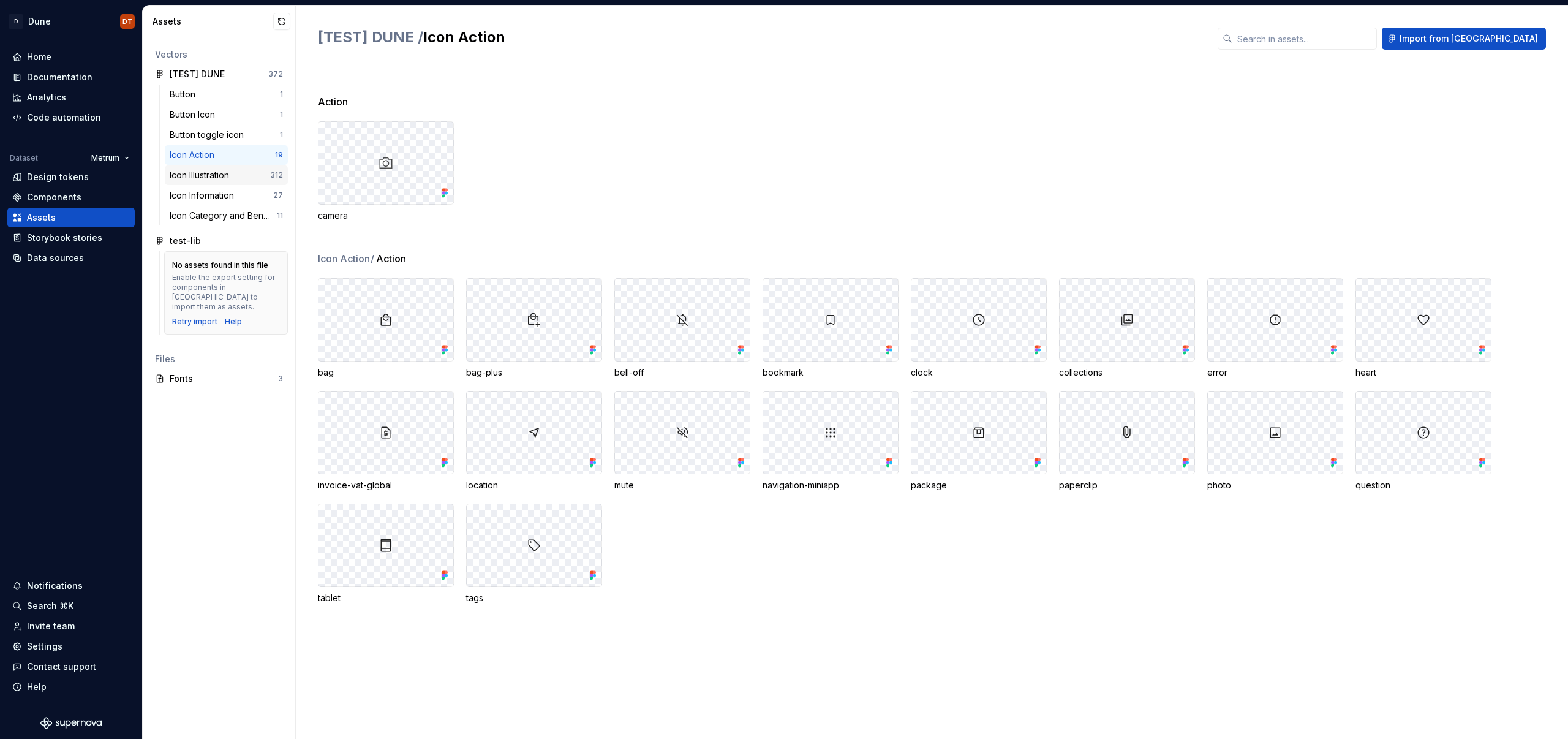
click at [206, 171] on div "Icon Illustration" at bounding box center [202, 175] width 65 height 12
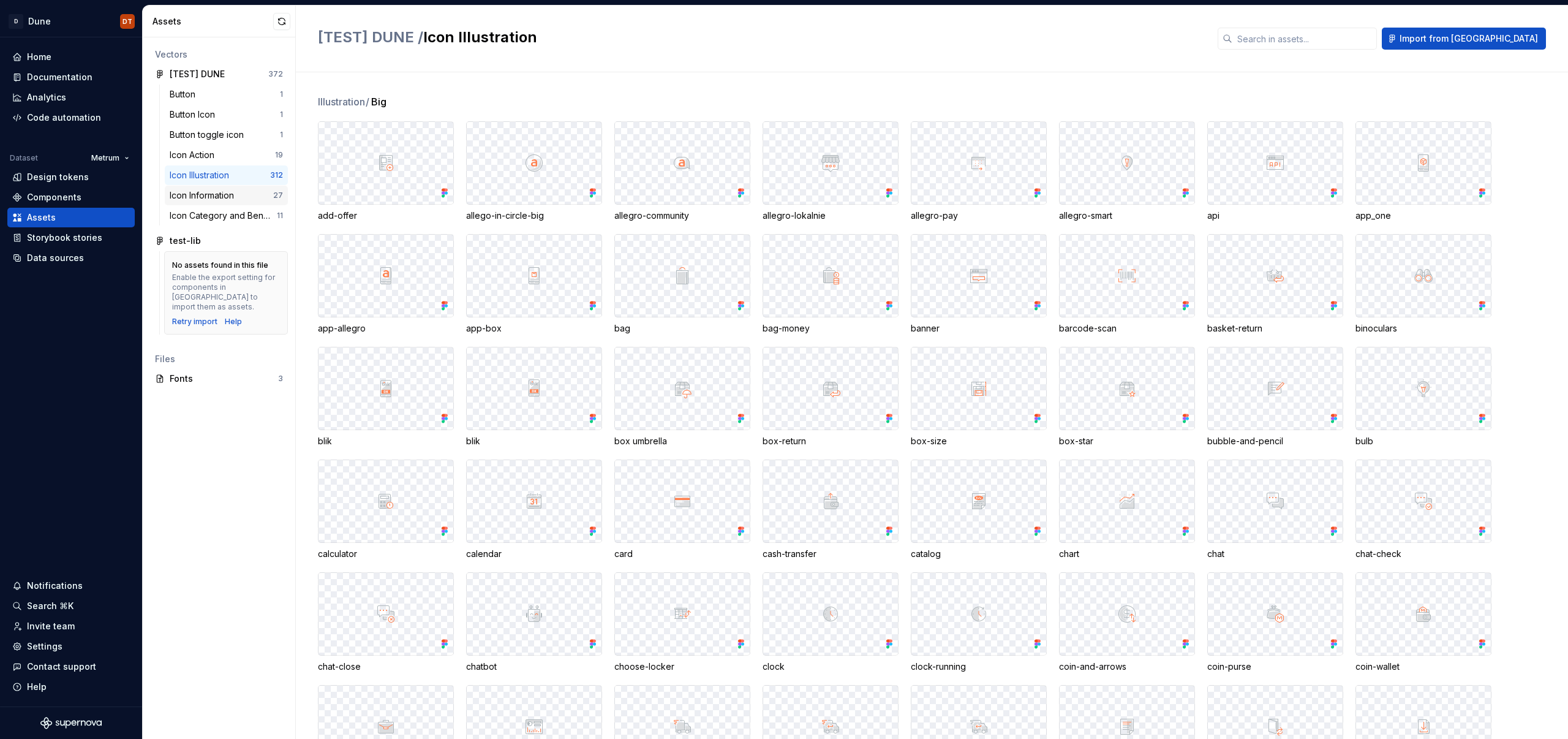
click at [224, 191] on div "Icon Information" at bounding box center [205, 195] width 70 height 12
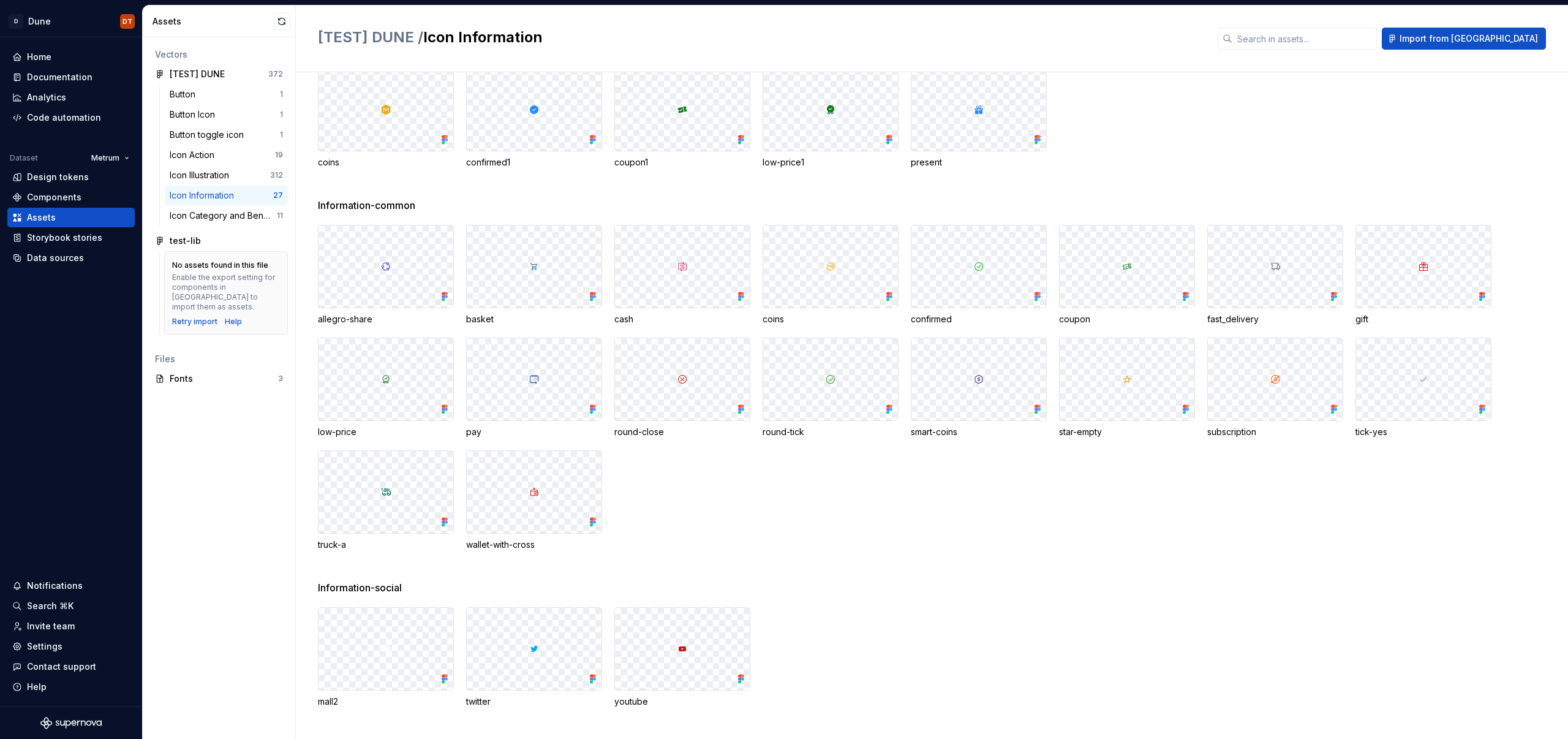
scroll to position [60, 0]
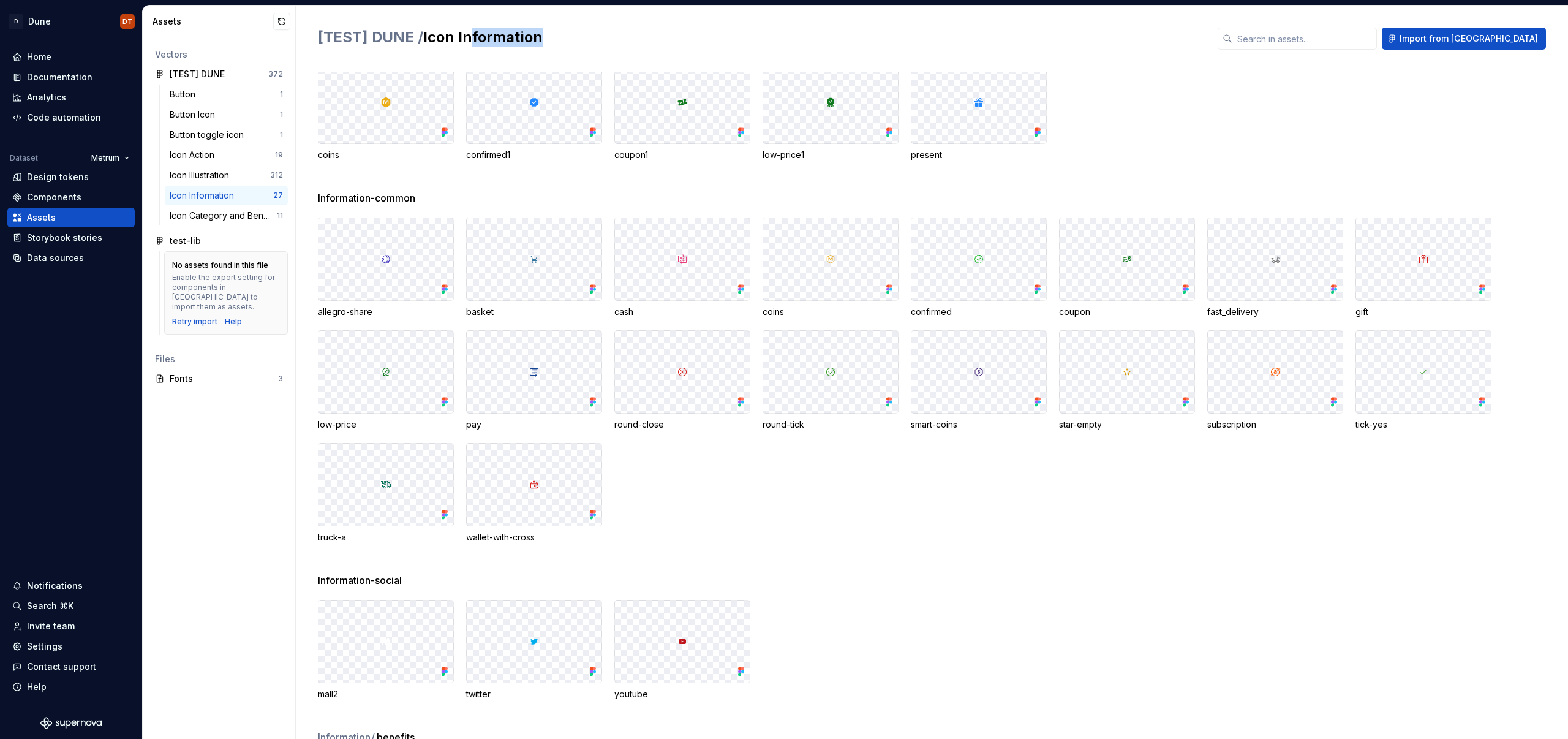
drag, startPoint x: 542, startPoint y: 39, endPoint x: 460, endPoint y: 41, distance: 82.0
click at [460, 41] on h2 "[TEST] DUNE / Icon Information" at bounding box center [760, 37] width 885 height 20
click at [456, 41] on h2 "[TEST] DUNE / Icon Information" at bounding box center [760, 37] width 885 height 20
drag, startPoint x: 456, startPoint y: 31, endPoint x: 543, endPoint y: 29, distance: 87.0
click at [543, 29] on h2 "[TEST] DUNE / Icon Information" at bounding box center [760, 37] width 885 height 20
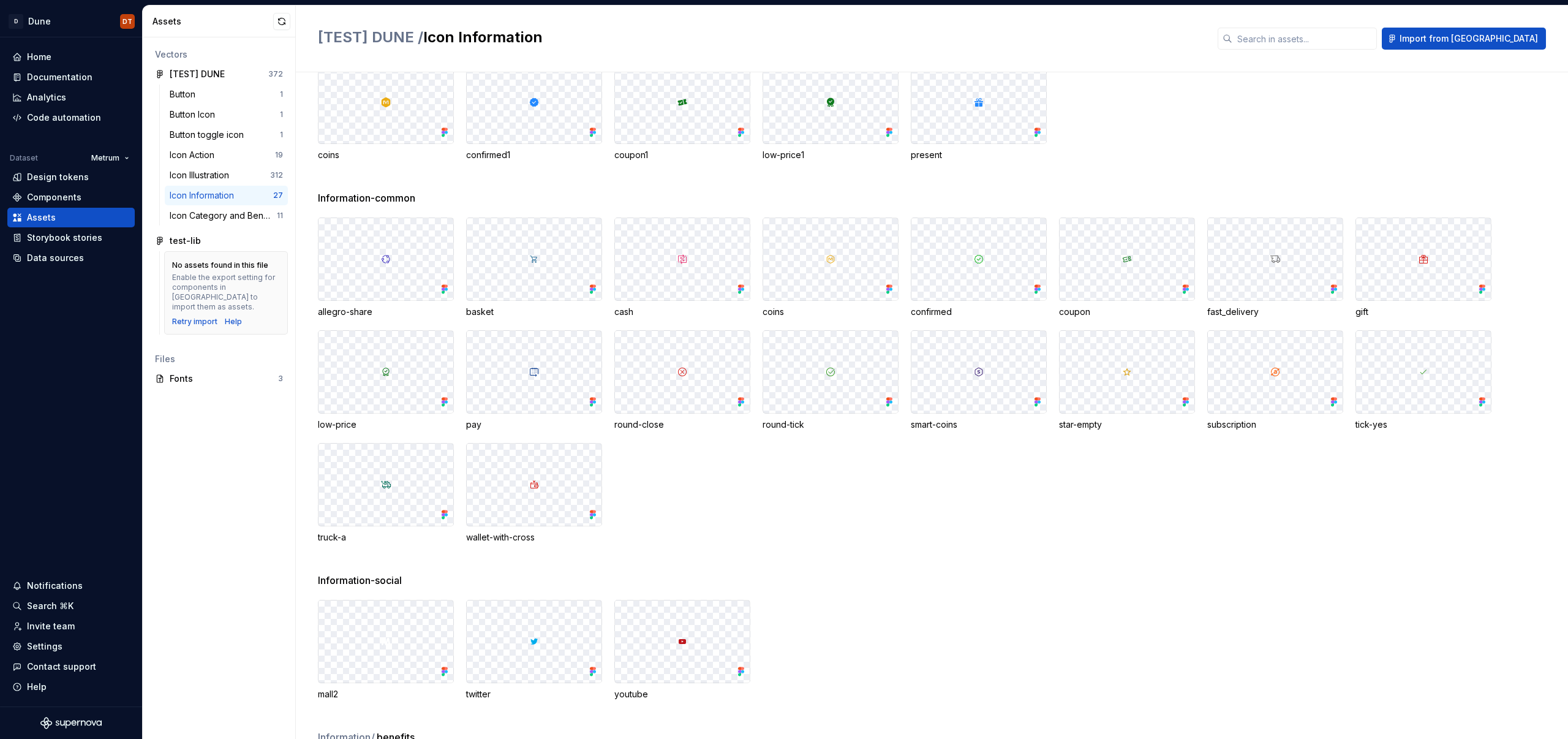
click at [541, 34] on h2 "[TEST] DUNE / Icon Information" at bounding box center [760, 37] width 885 height 20
drag, startPoint x: 540, startPoint y: 36, endPoint x: 424, endPoint y: 36, distance: 116.0
click at [424, 36] on h2 "[TEST] DUNE / Icon Information" at bounding box center [760, 37] width 885 height 20
click at [426, 35] on h2 "[TEST] DUNE / Icon Information" at bounding box center [760, 37] width 885 height 20
drag, startPoint x: 426, startPoint y: 34, endPoint x: 538, endPoint y: 31, distance: 112.0
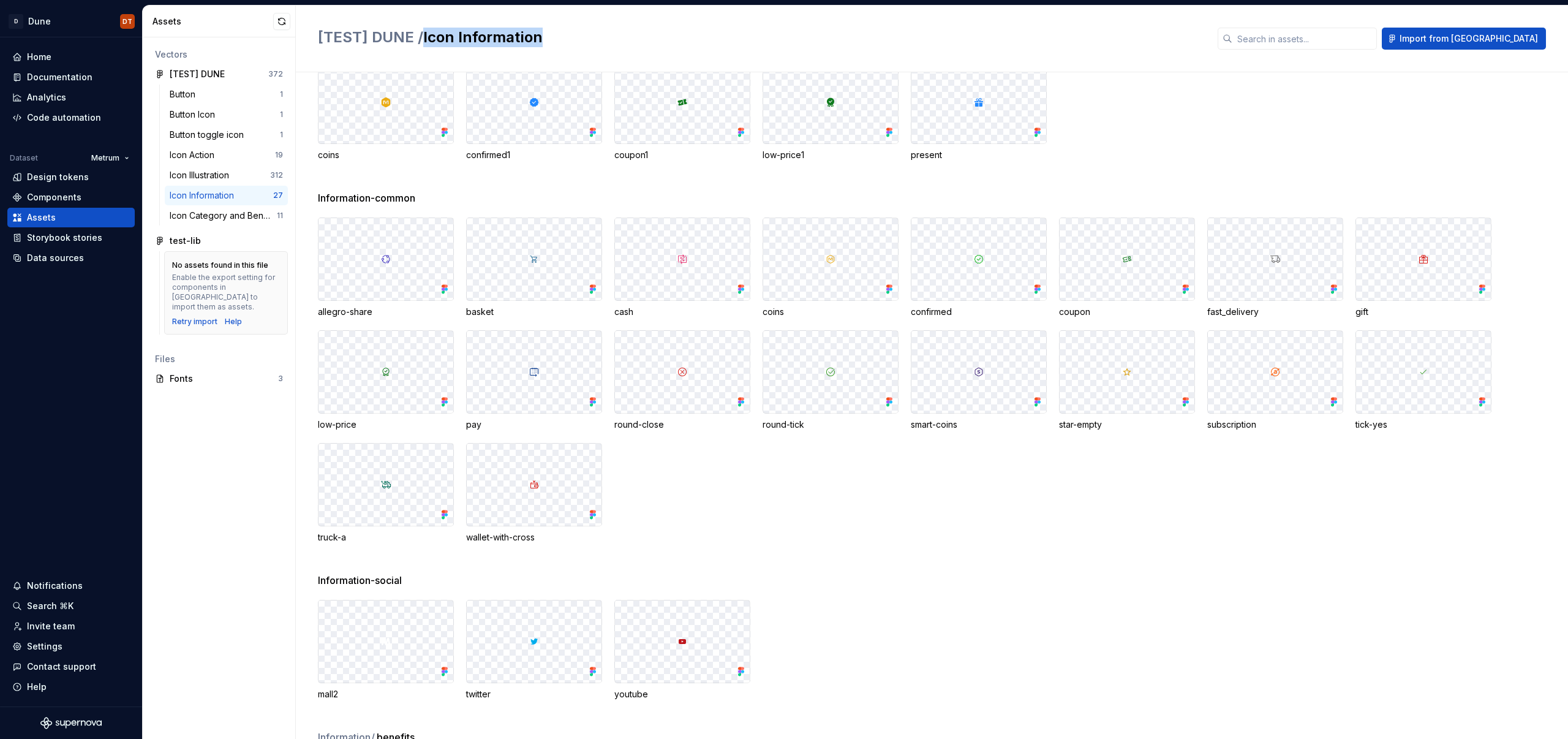
click at [538, 31] on h2 "[TEST] DUNE / Icon Information" at bounding box center [760, 37] width 885 height 20
click at [549, 31] on h2 "[TEST] DUNE / Icon Information" at bounding box center [760, 37] width 885 height 20
drag, startPoint x: 543, startPoint y: 36, endPoint x: 423, endPoint y: 34, distance: 120.0
click at [423, 34] on h2 "[TEST] DUNE / Icon Information" at bounding box center [760, 37] width 885 height 20
click at [423, 36] on span "[TEST] DUNE /" at bounding box center [370, 36] width 105 height 17
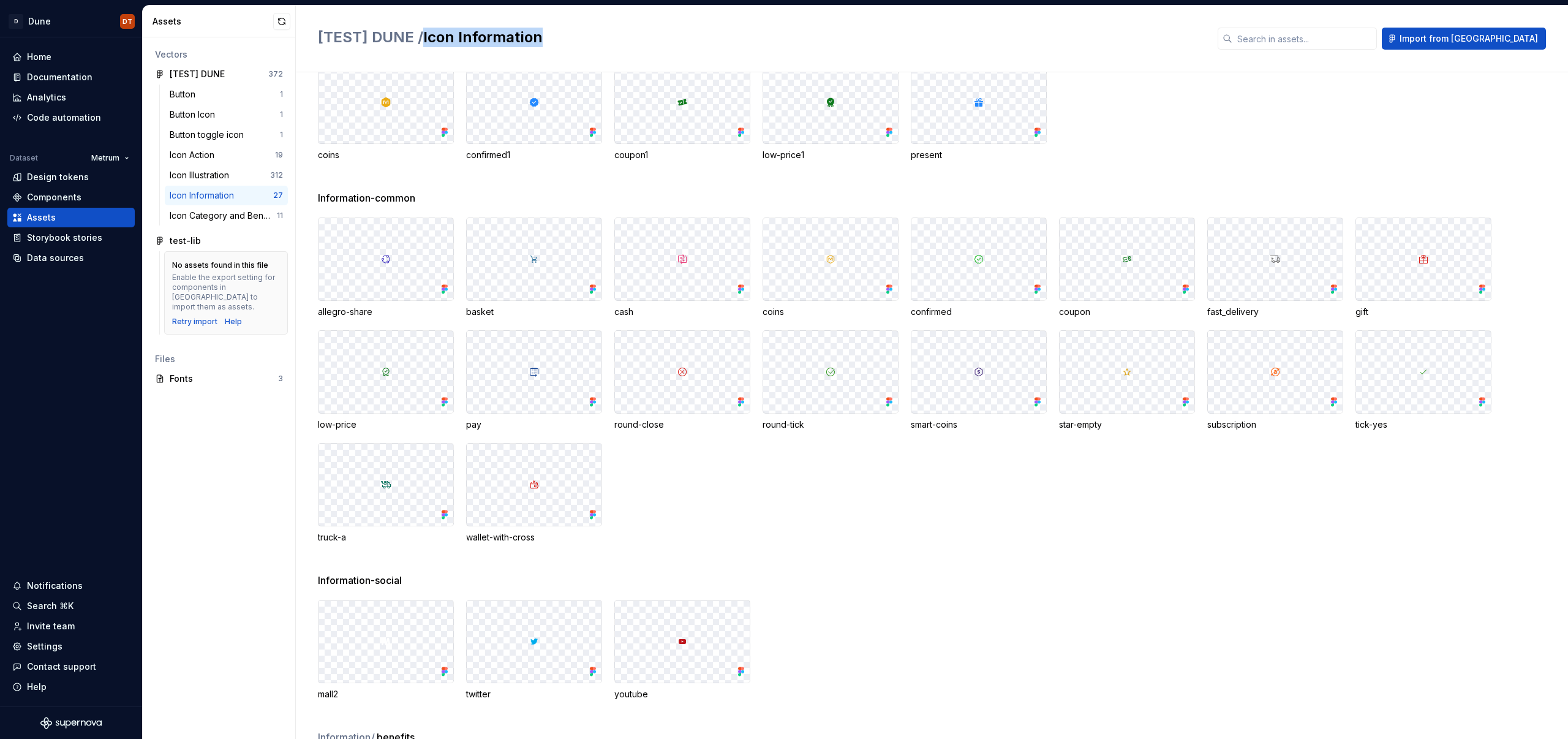
drag, startPoint x: 426, startPoint y: 36, endPoint x: 539, endPoint y: 36, distance: 113.0
click at [539, 36] on h2 "[TEST] DUNE / Icon Information" at bounding box center [760, 37] width 885 height 20
click at [540, 36] on h2 "[TEST] DUNE / Icon Information" at bounding box center [760, 37] width 885 height 20
drag, startPoint x: 540, startPoint y: 36, endPoint x: 427, endPoint y: 32, distance: 113.1
click at [428, 32] on h2 "[TEST] DUNE / Icon Information" at bounding box center [760, 37] width 885 height 20
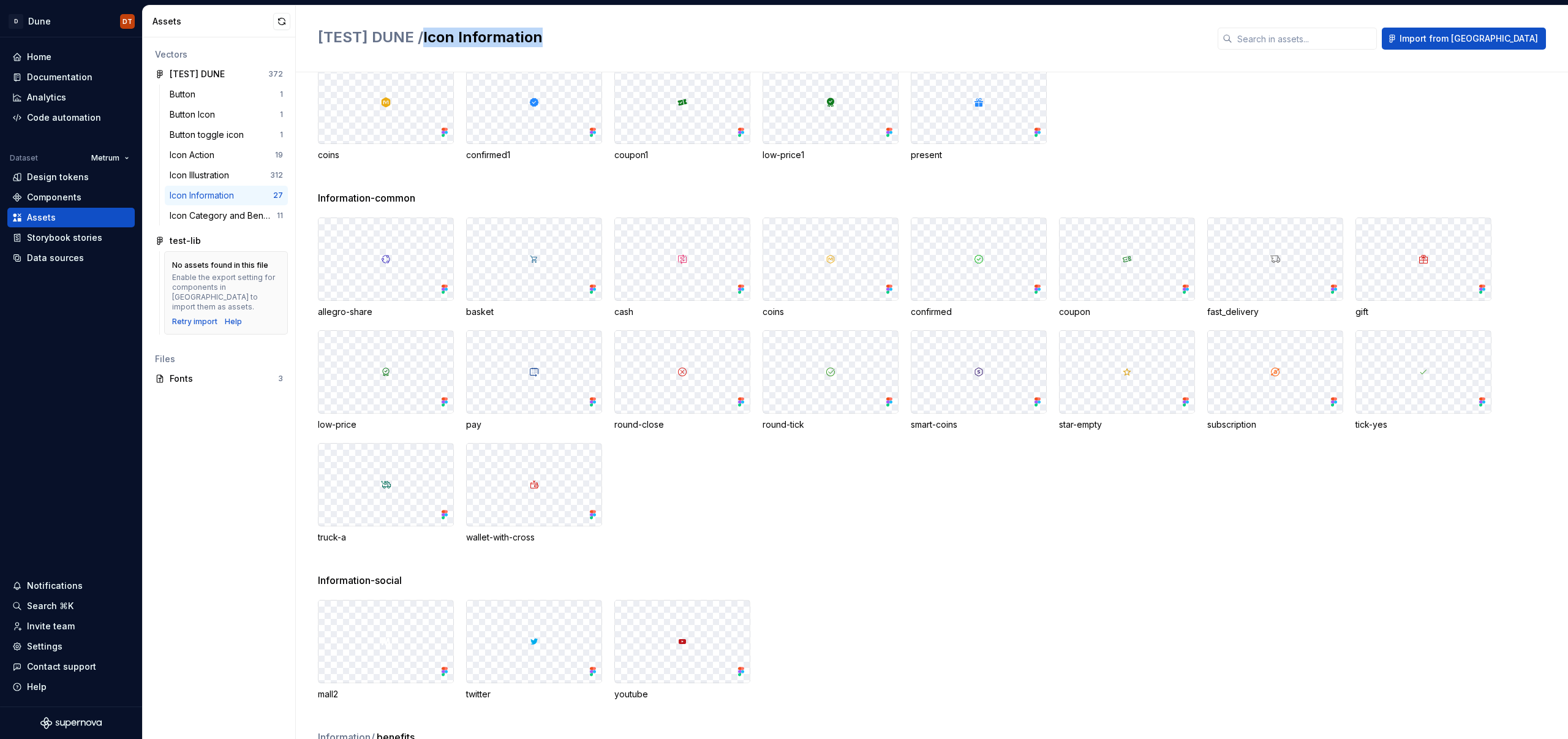
drag, startPoint x: 425, startPoint y: 33, endPoint x: 539, endPoint y: 37, distance: 114.1
click at [539, 37] on h2 "[TEST] DUNE / Icon Information" at bounding box center [760, 37] width 885 height 20
drag, startPoint x: 543, startPoint y: 38, endPoint x: 424, endPoint y: 36, distance: 119.0
click at [424, 36] on h2 "[TEST] DUNE / Icon Information" at bounding box center [760, 37] width 885 height 20
drag, startPoint x: 424, startPoint y: 36, endPoint x: 538, endPoint y: 33, distance: 114.0
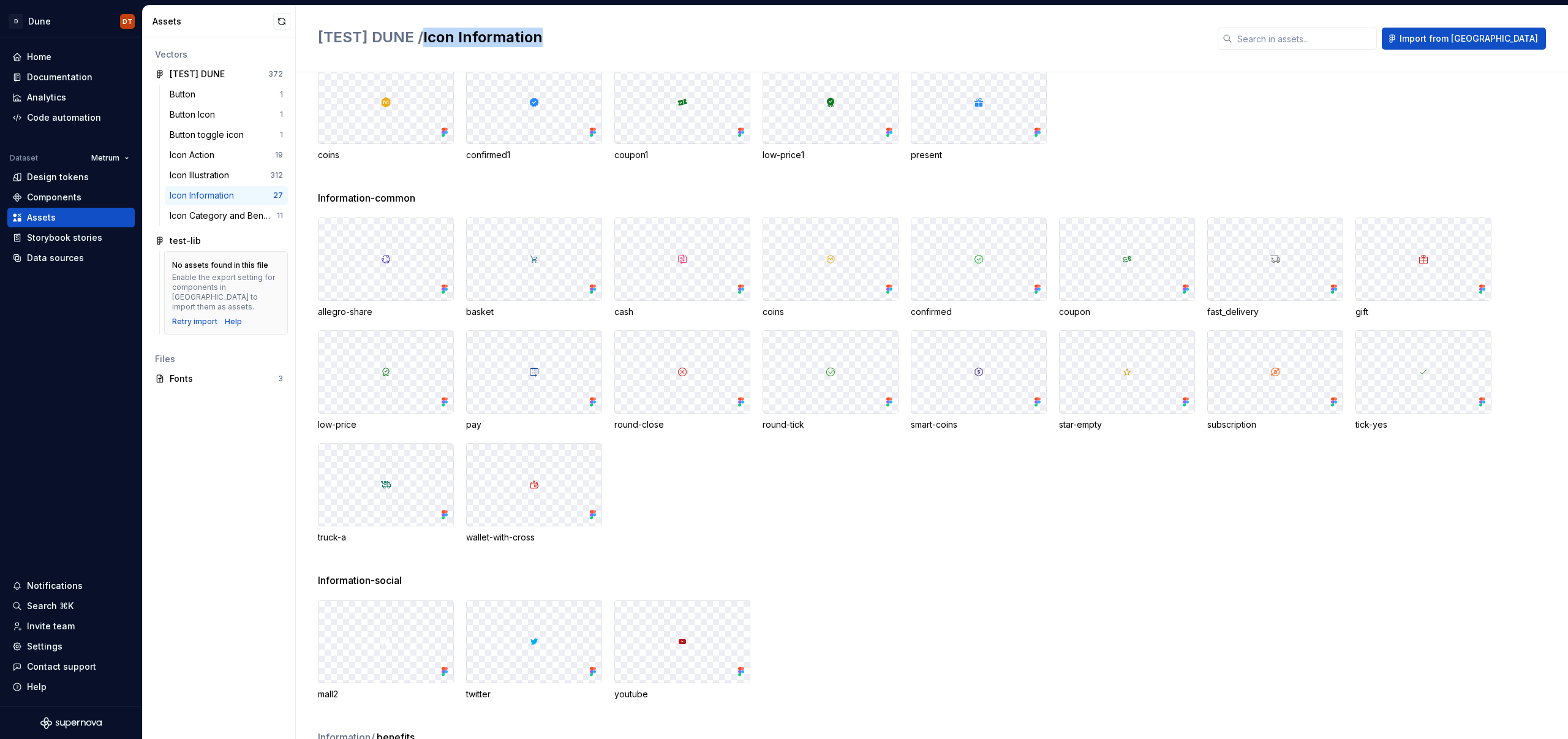
click at [538, 33] on h2 "[TEST] DUNE / Icon Information" at bounding box center [760, 37] width 885 height 20
drag, startPoint x: 539, startPoint y: 34, endPoint x: 427, endPoint y: 34, distance: 112.0
click at [427, 34] on h2 "[TEST] DUNE / Icon Information" at bounding box center [760, 37] width 885 height 20
click at [773, 511] on div "allegro-share basket cash coins confirmed coupon fast_delivery gift low-price p…" at bounding box center [943, 380] width 1250 height 326
